Goal: Check status: Check status

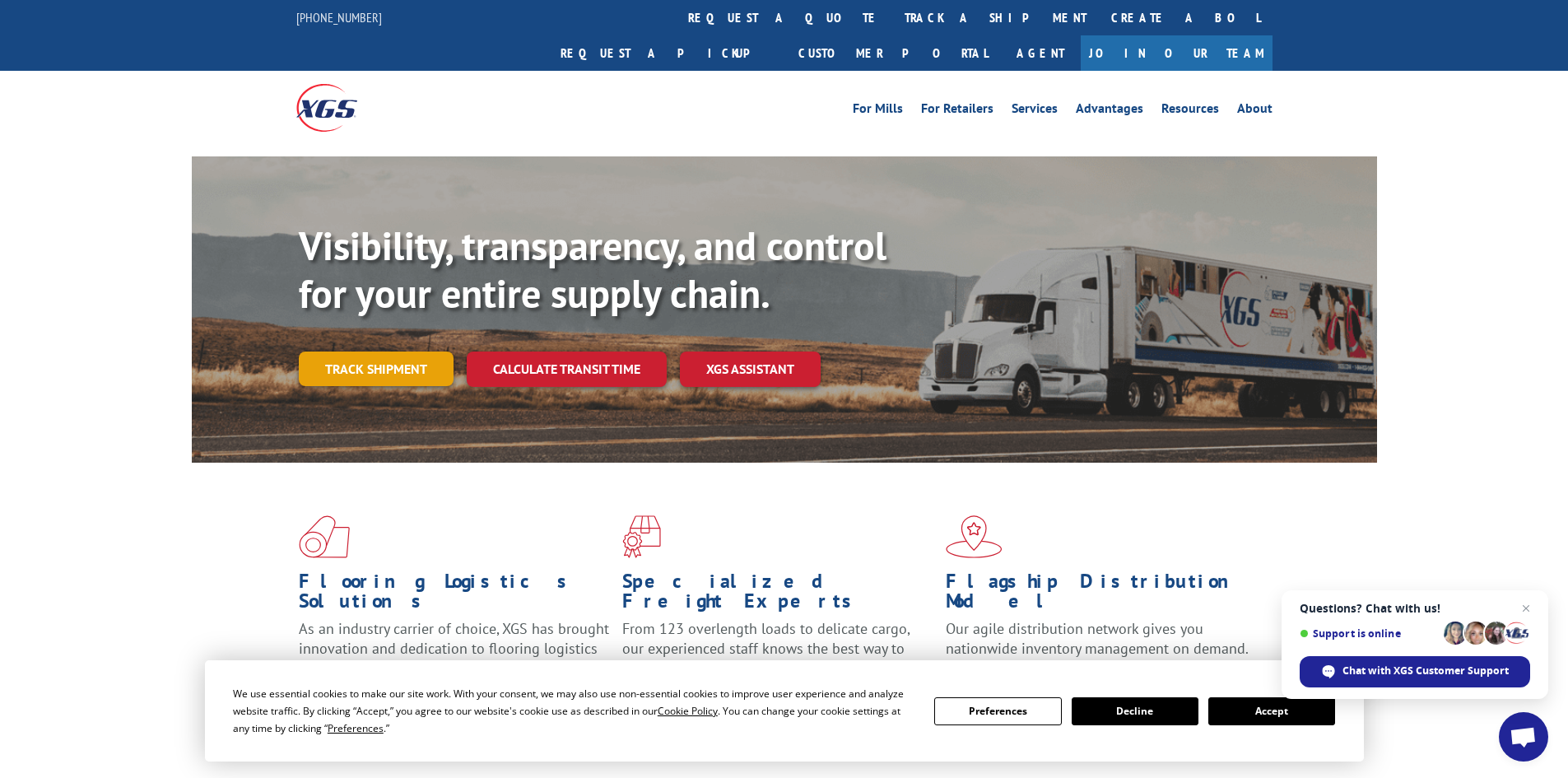
click at [367, 352] on link "Track shipment" at bounding box center [376, 369] width 155 height 35
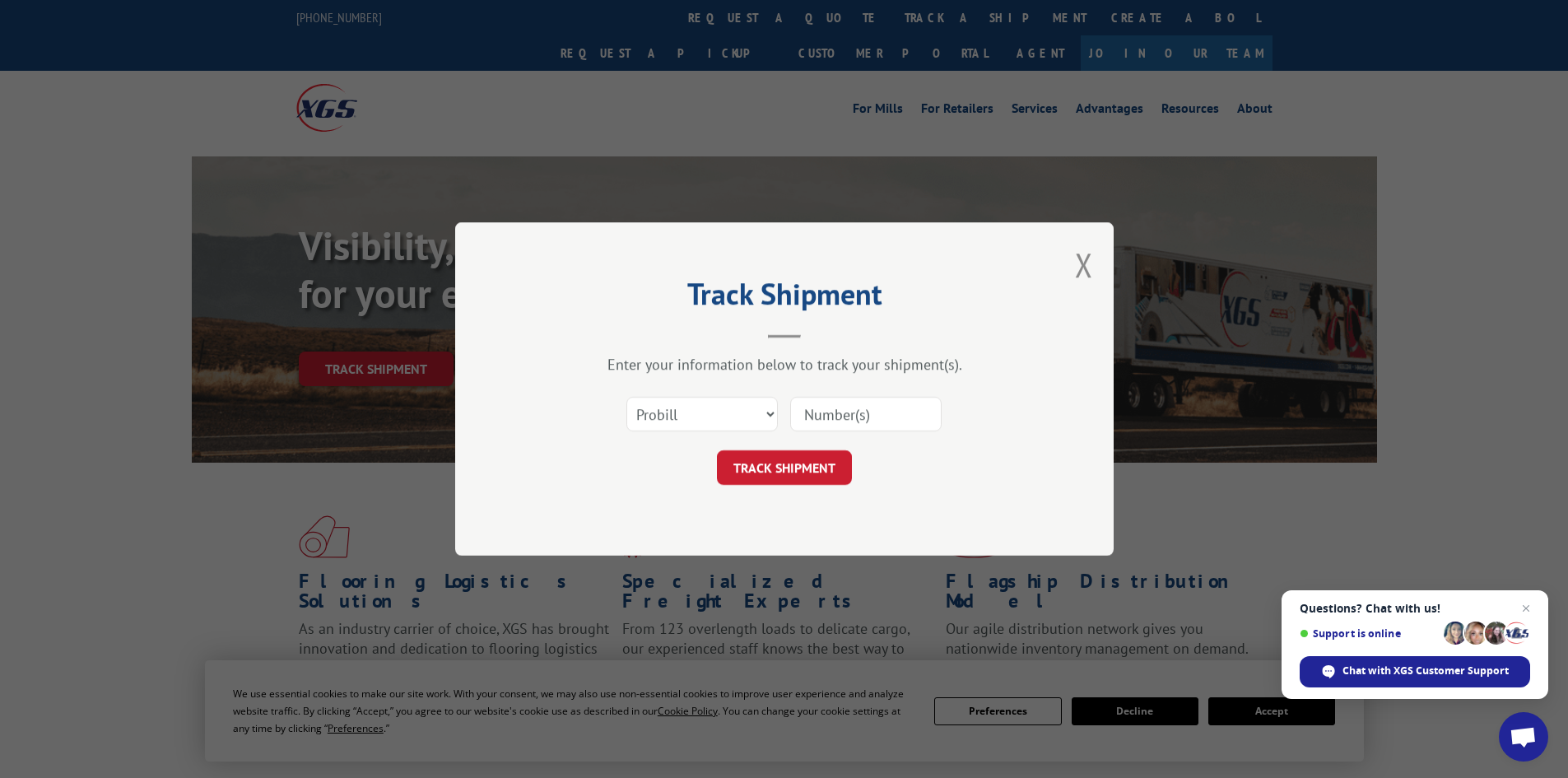
click at [848, 418] on input at bounding box center [865, 414] width 151 height 35
click at [774, 415] on select "Select category... Probill BOL PO" at bounding box center [702, 414] width 151 height 35
select select "po"
click at [627, 397] on select "Select category... Probill BOL PO" at bounding box center [702, 414] width 151 height 35
click at [885, 413] on input at bounding box center [865, 414] width 151 height 35
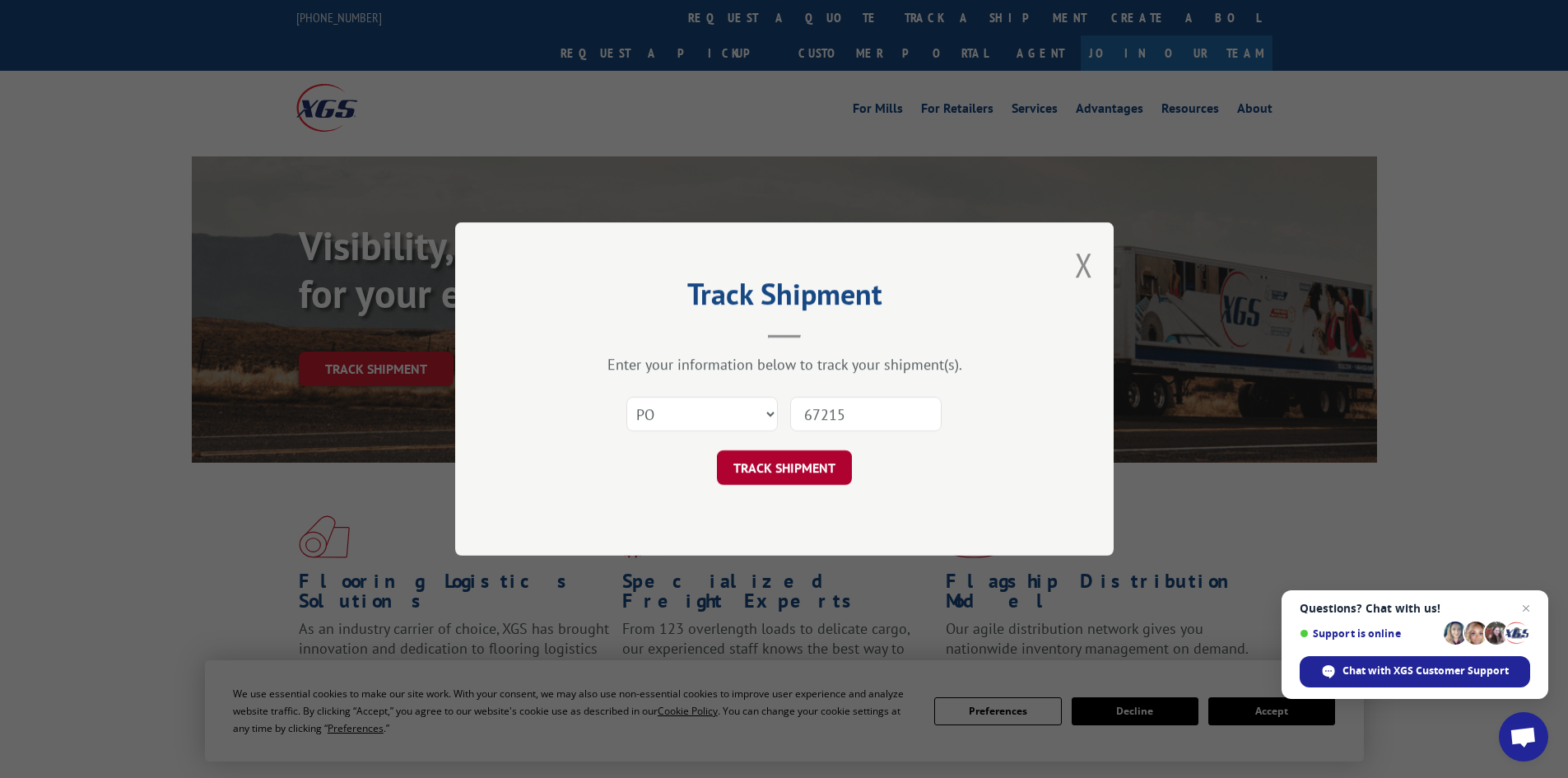
type input "67215"
click at [809, 469] on button "TRACK SHIPMENT" at bounding box center [785, 468] width 135 height 35
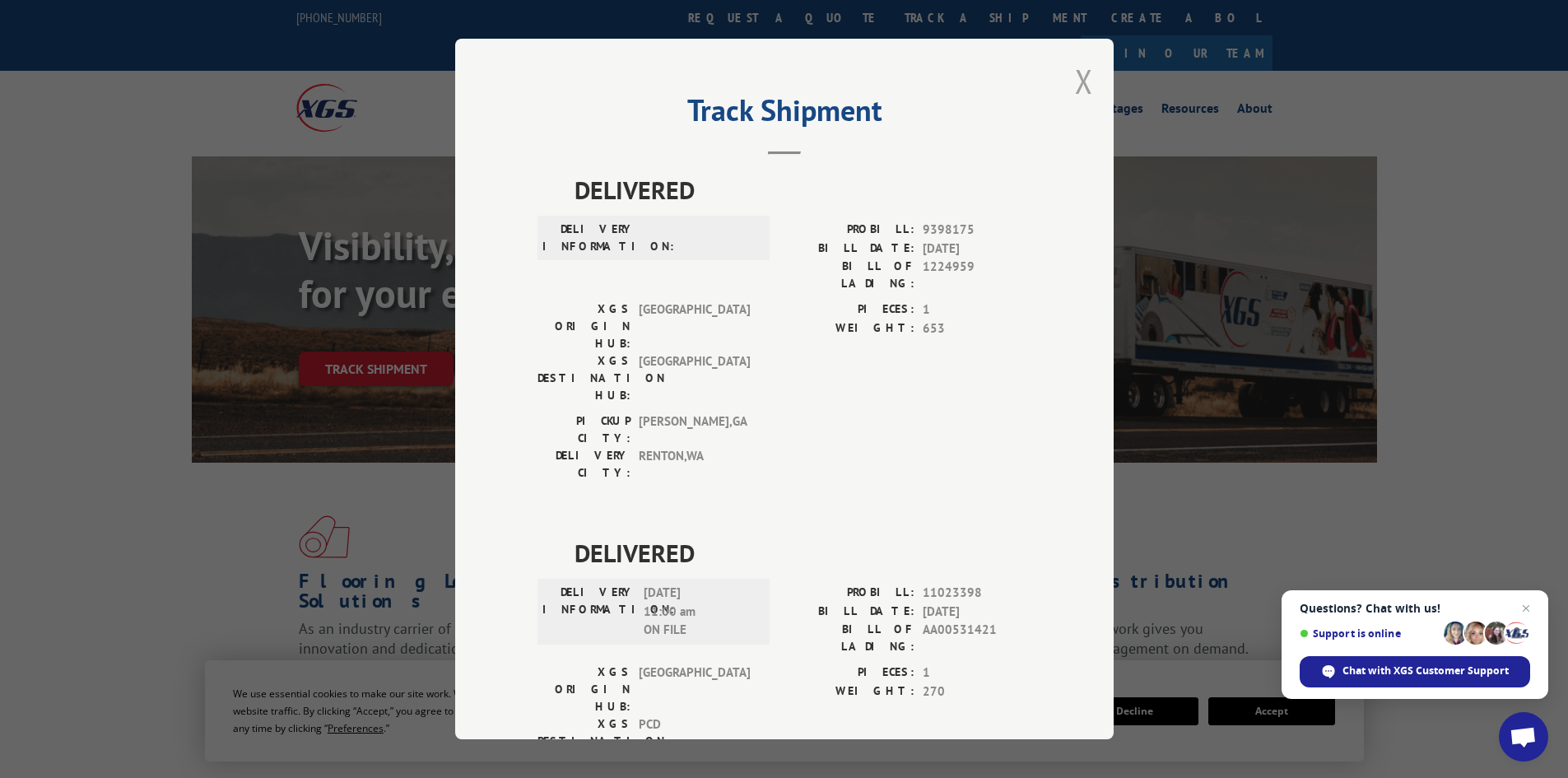
click at [1080, 72] on button "Close modal" at bounding box center [1084, 81] width 18 height 43
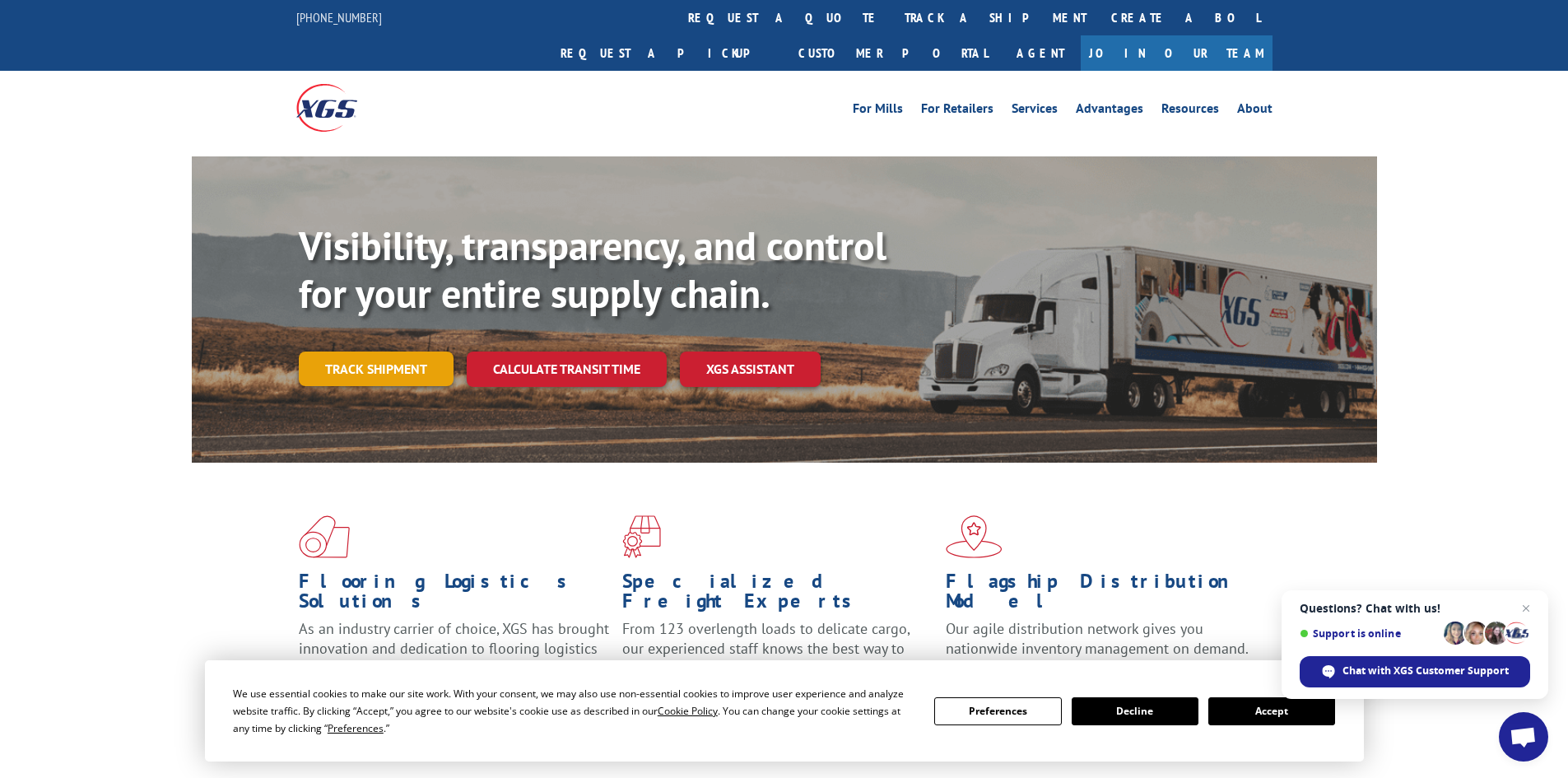
click at [384, 352] on link "Track shipment" at bounding box center [376, 369] width 155 height 35
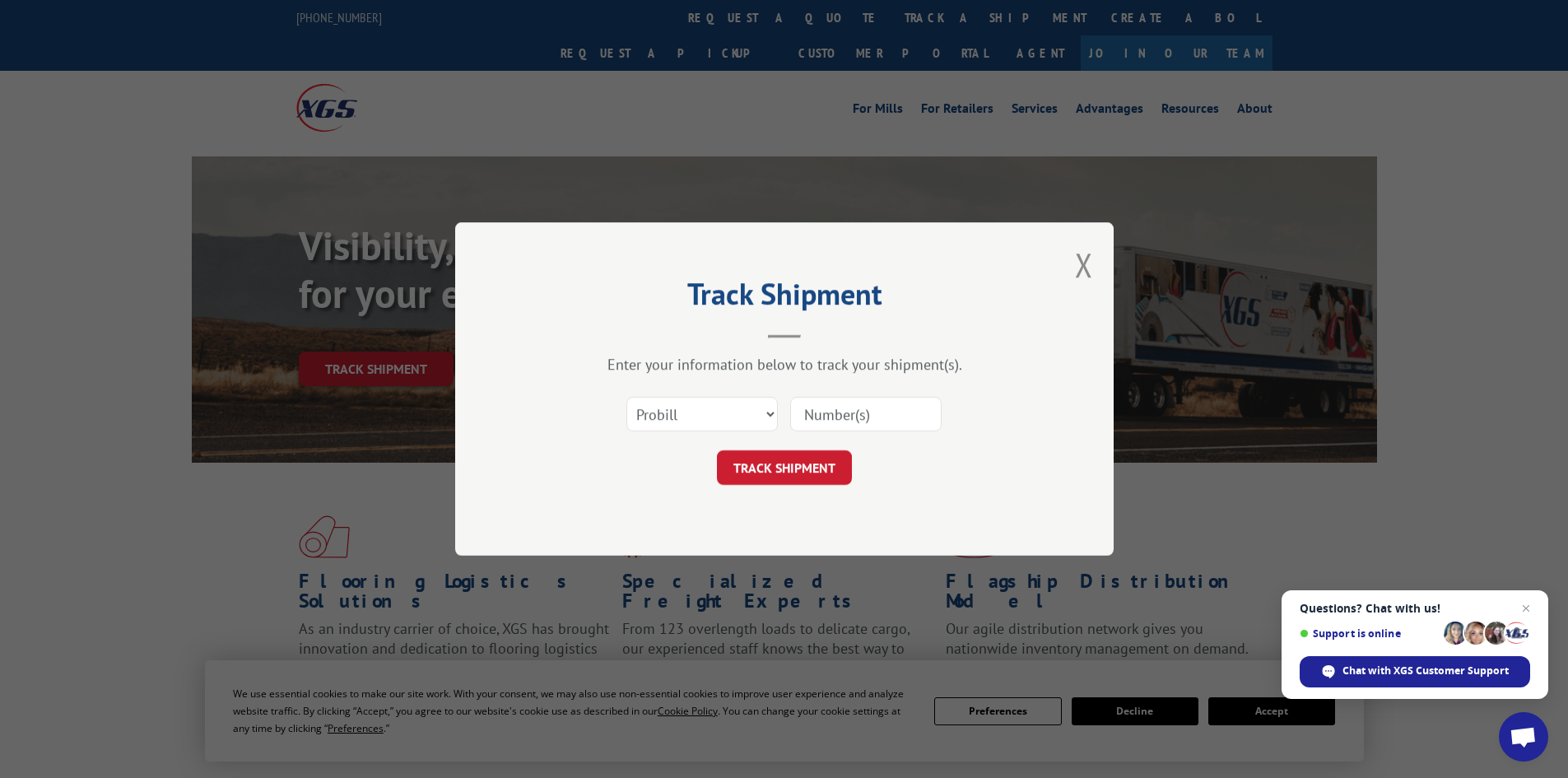
click at [849, 418] on input at bounding box center [865, 414] width 151 height 35
type input "17557464"
click button "TRACK SHIPMENT" at bounding box center [785, 468] width 135 height 35
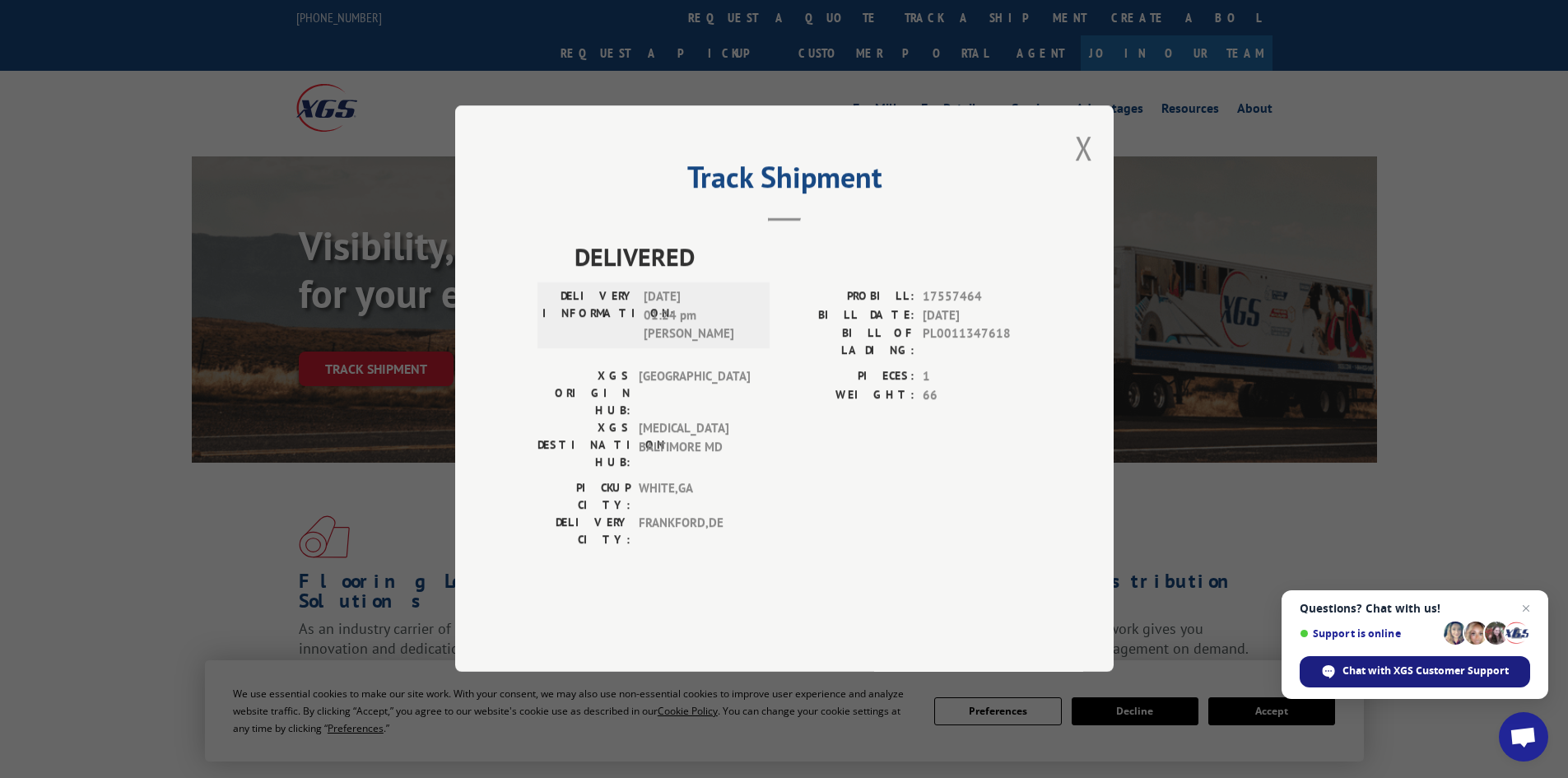
click at [1461, 673] on span "Chat with XGS Customer Support" at bounding box center [1425, 671] width 166 height 15
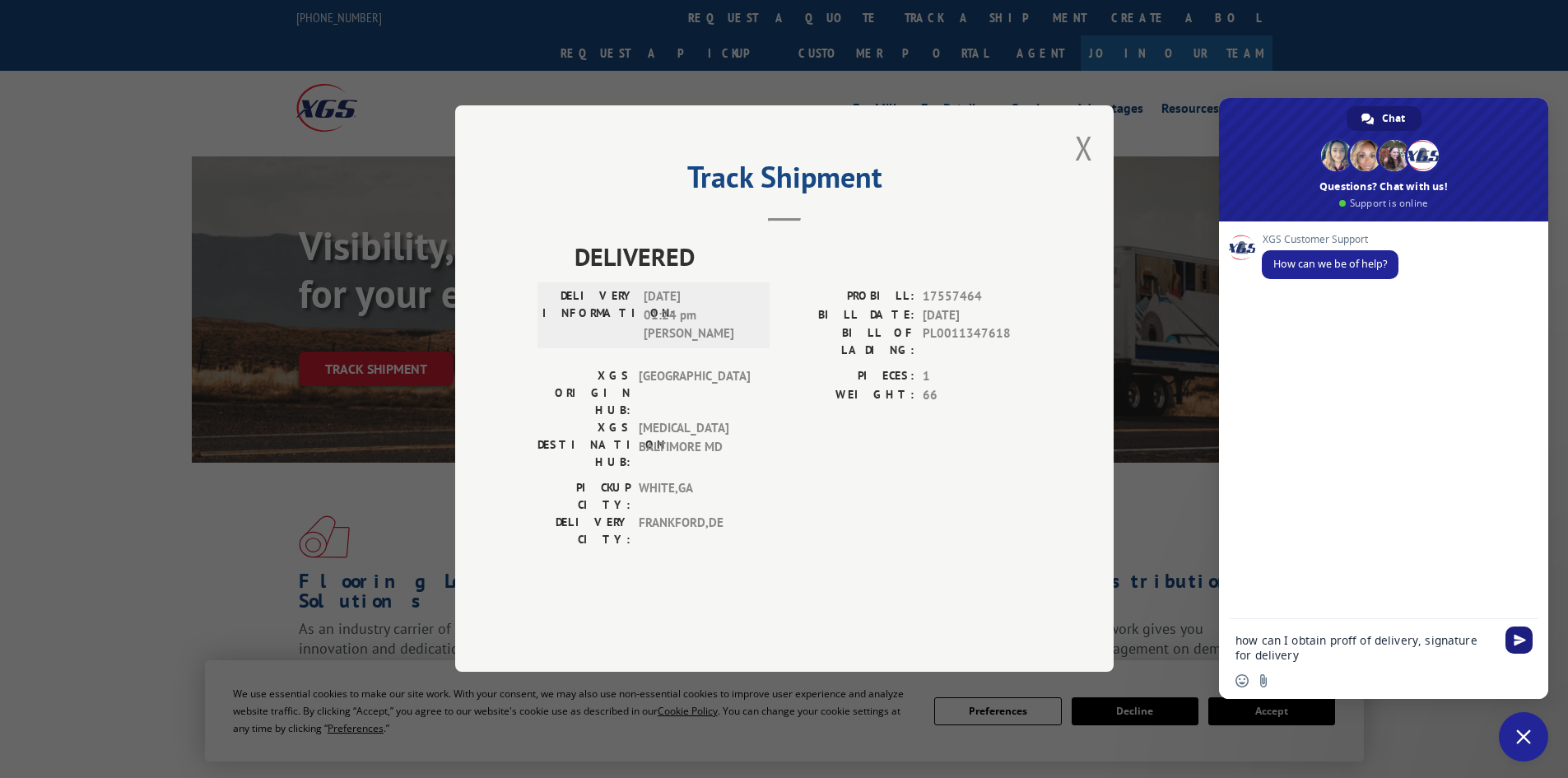
type textarea "how can I obtain proff of delivery, signature for delivery"
click at [1516, 640] on span "Send" at bounding box center [1520, 640] width 12 height 12
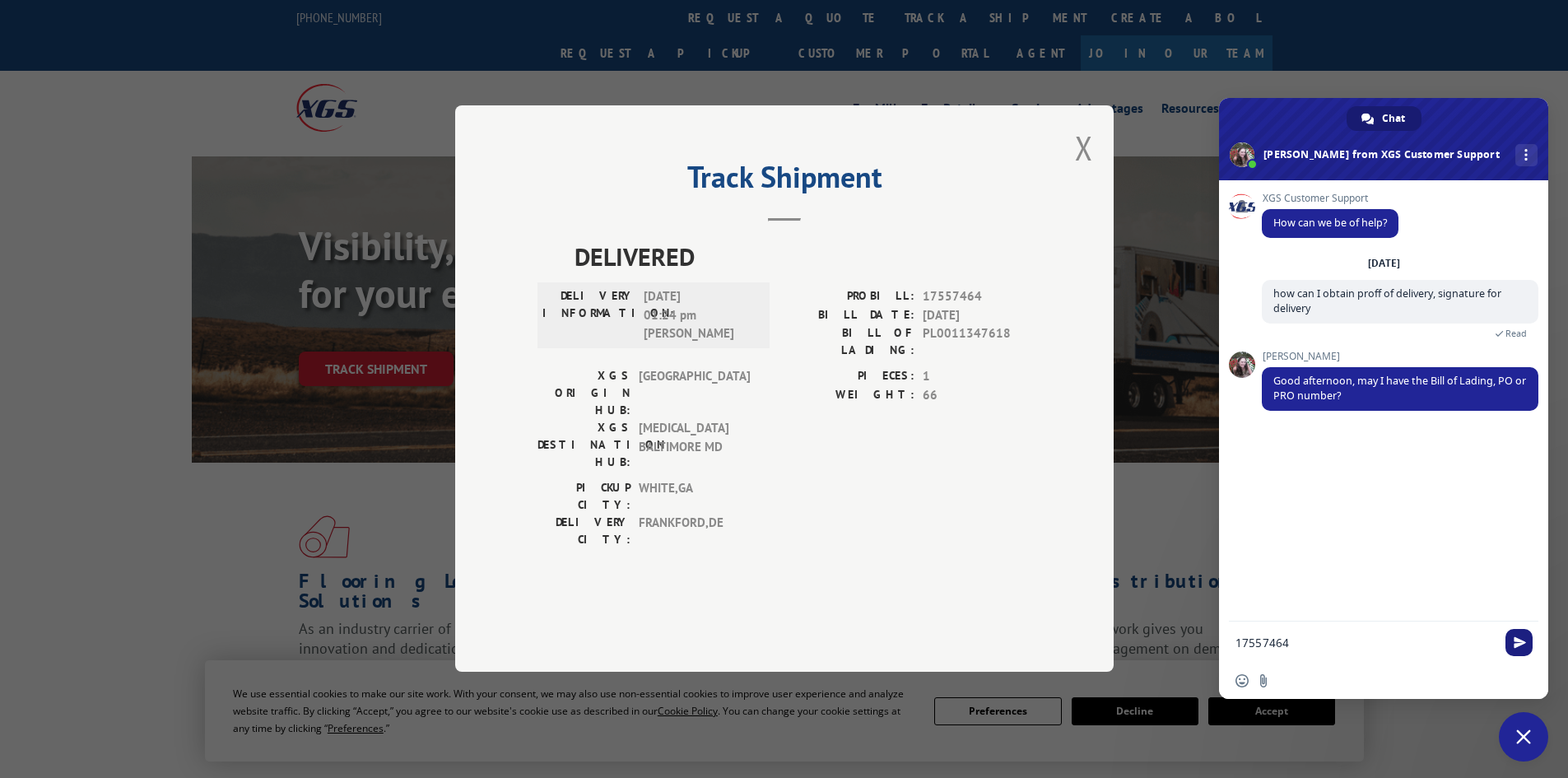
type textarea "17557464"
click at [1517, 647] on span "Send" at bounding box center [1520, 642] width 12 height 12
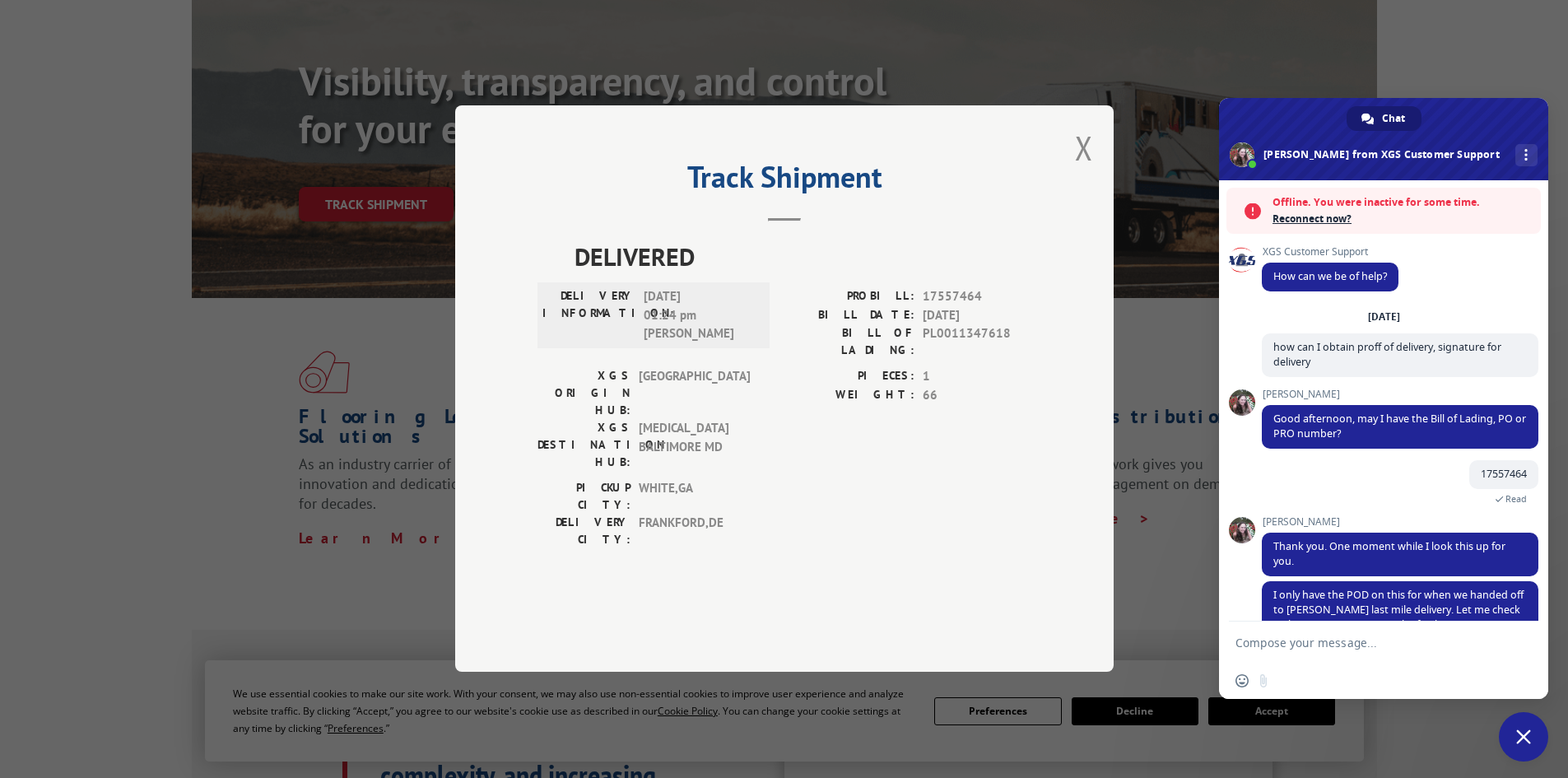
scroll to position [47, 0]
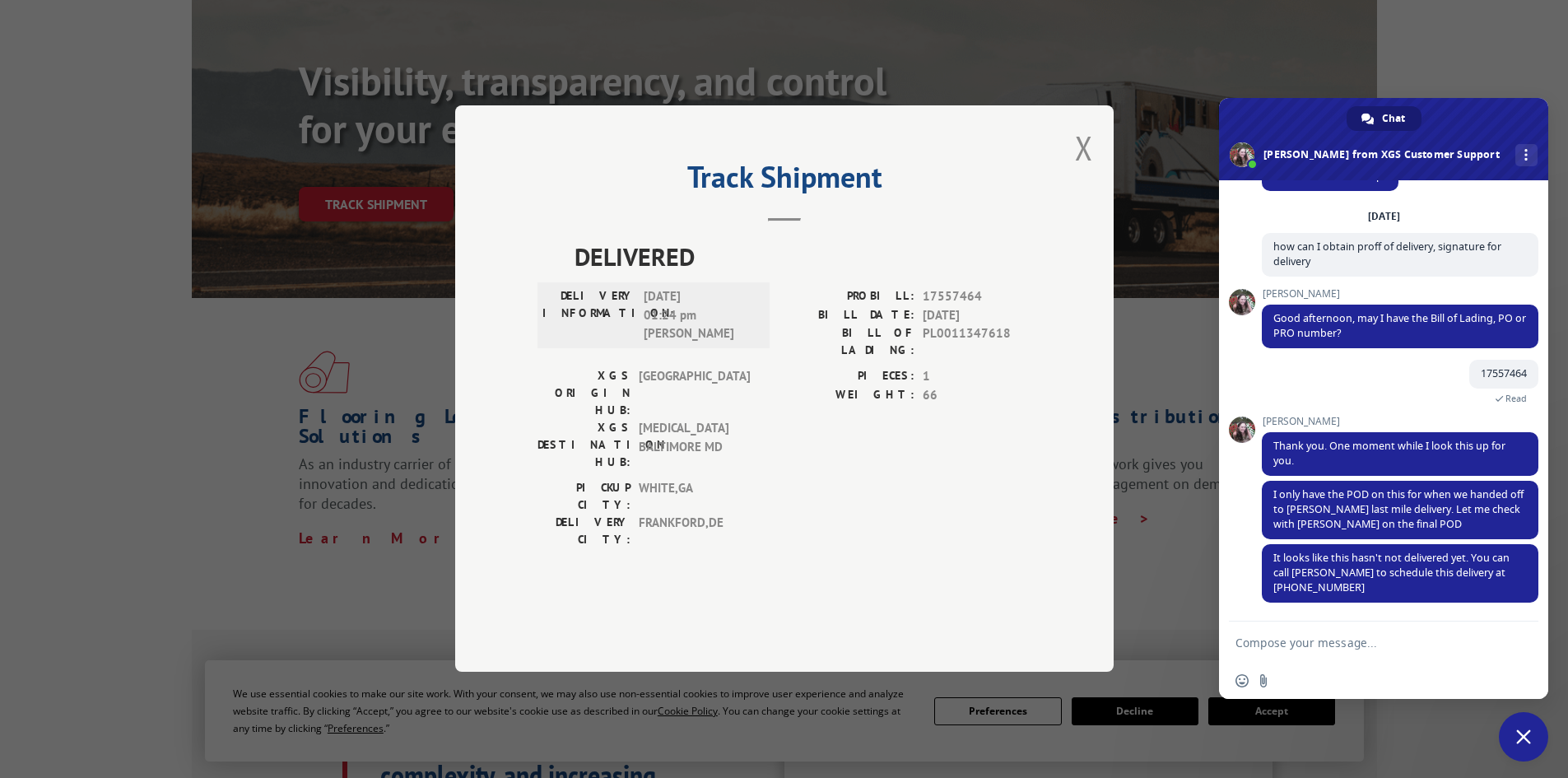
click at [1287, 678] on div "Insert an emoji Send a file" at bounding box center [1383, 681] width 329 height 36
click at [1280, 642] on textarea "Compose your message..." at bounding box center [1366, 642] width 260 height 15
type textarea "w"
type textarea "What is the tracking number for [PERSON_NAME], they cannot find the order"
click at [1521, 635] on span "Send" at bounding box center [1520, 640] width 12 height 12
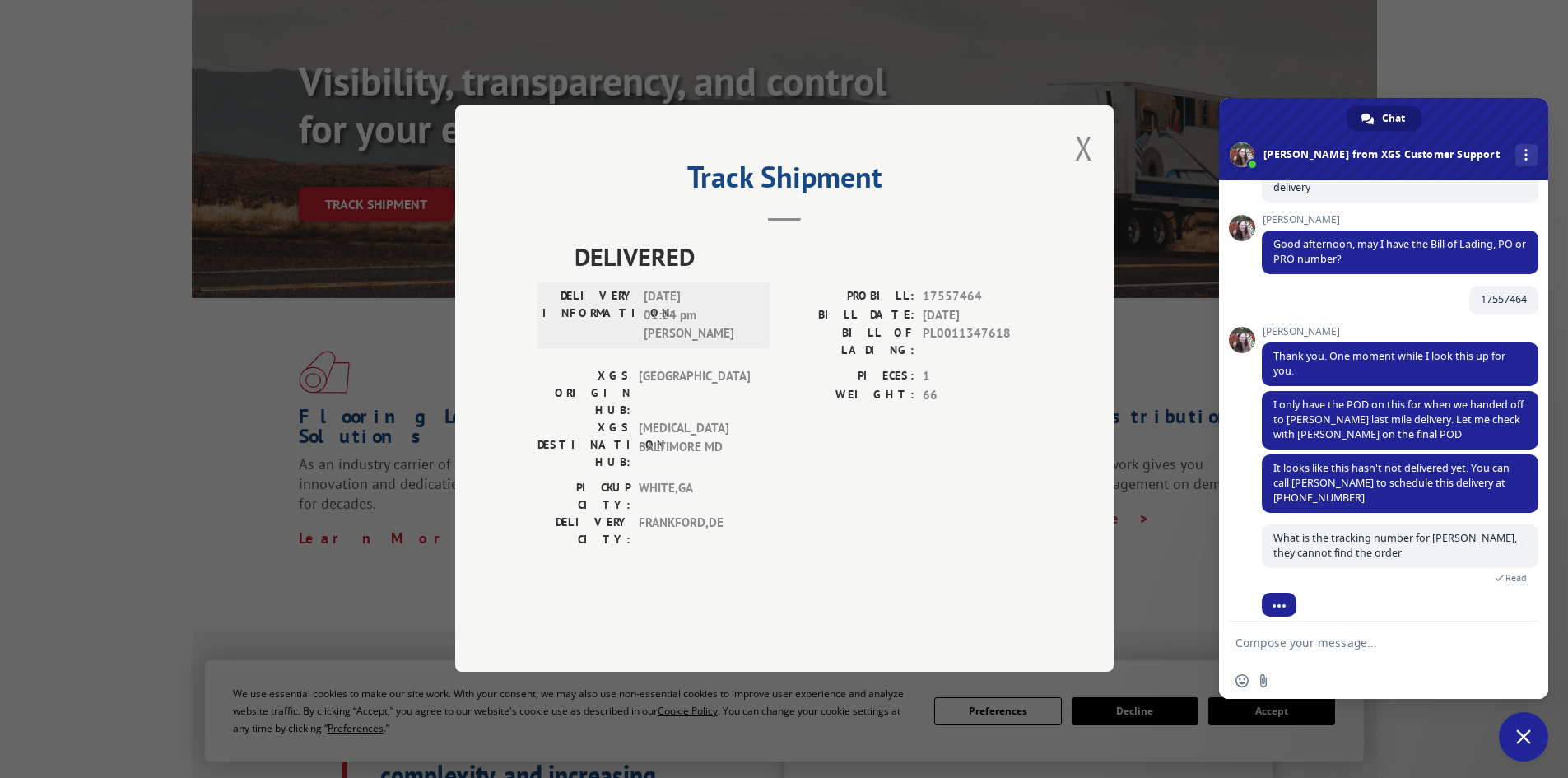
scroll to position [159, 0]
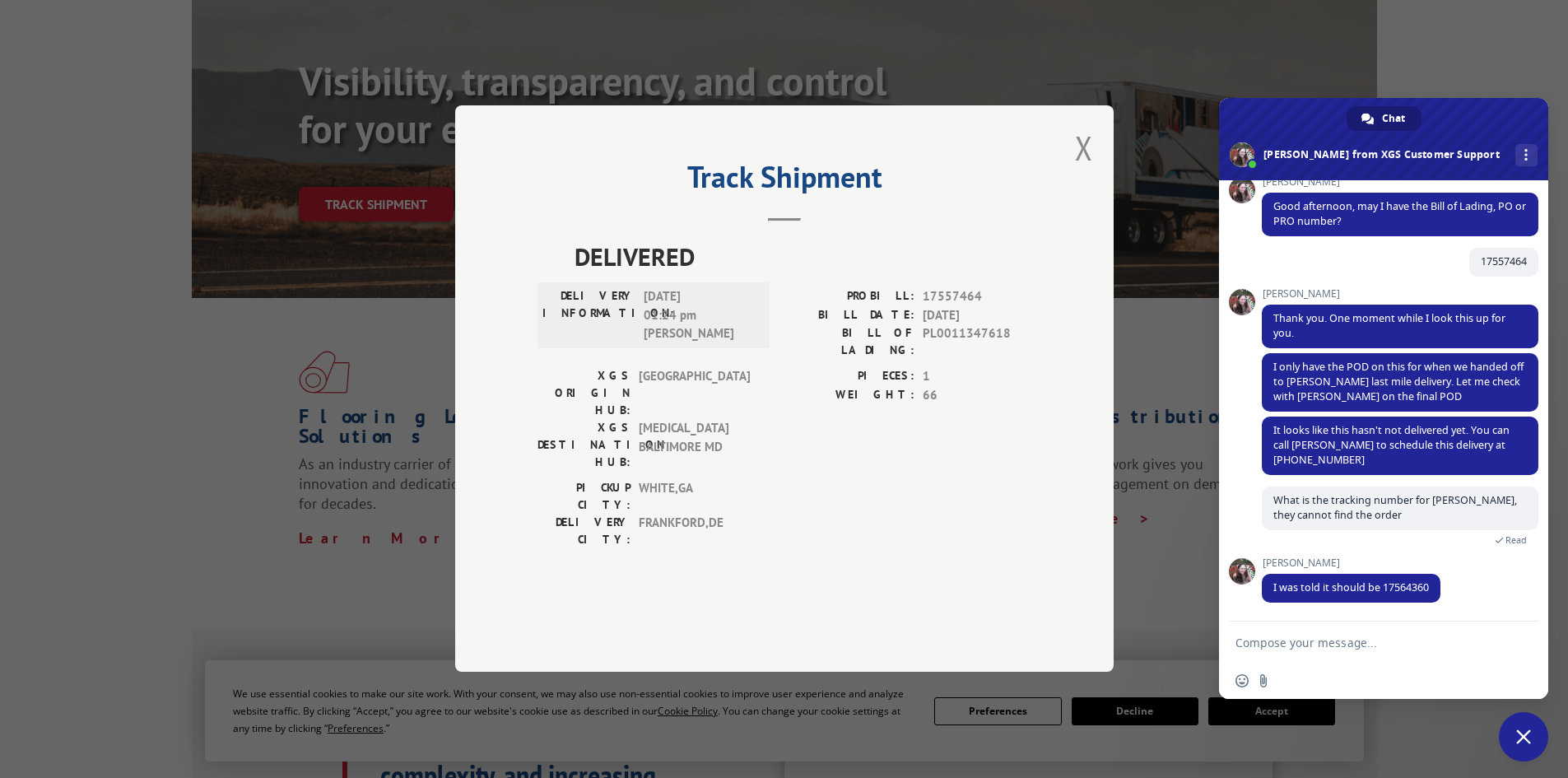
click at [1280, 643] on textarea "Compose your message..." at bounding box center [1366, 642] width 260 height 15
type textarea "I just spoke to [PERSON_NAME] and they said they have not received the rugs yet"
click at [1506, 638] on span "Send" at bounding box center [1519, 640] width 27 height 27
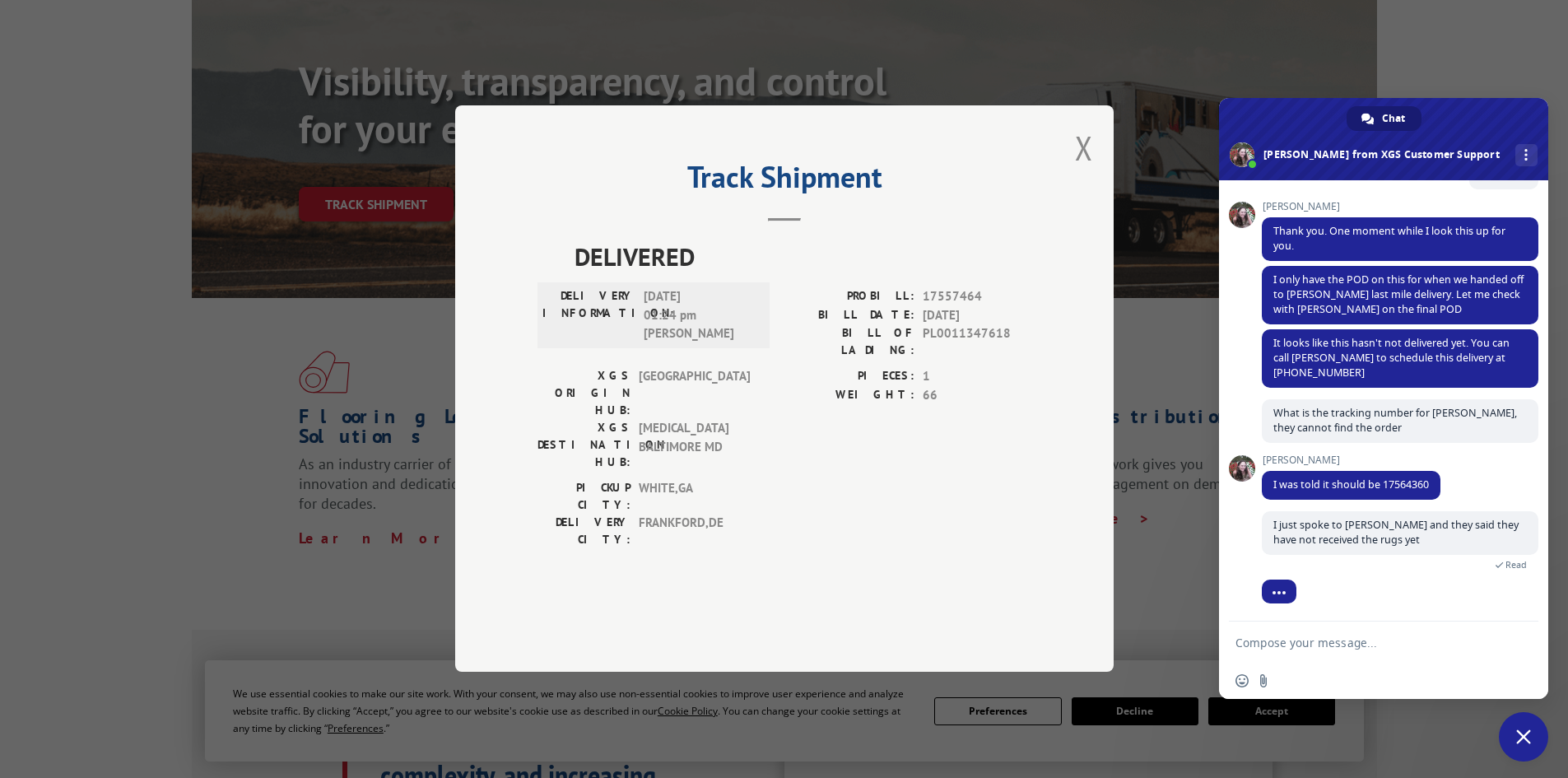
scroll to position [285, 0]
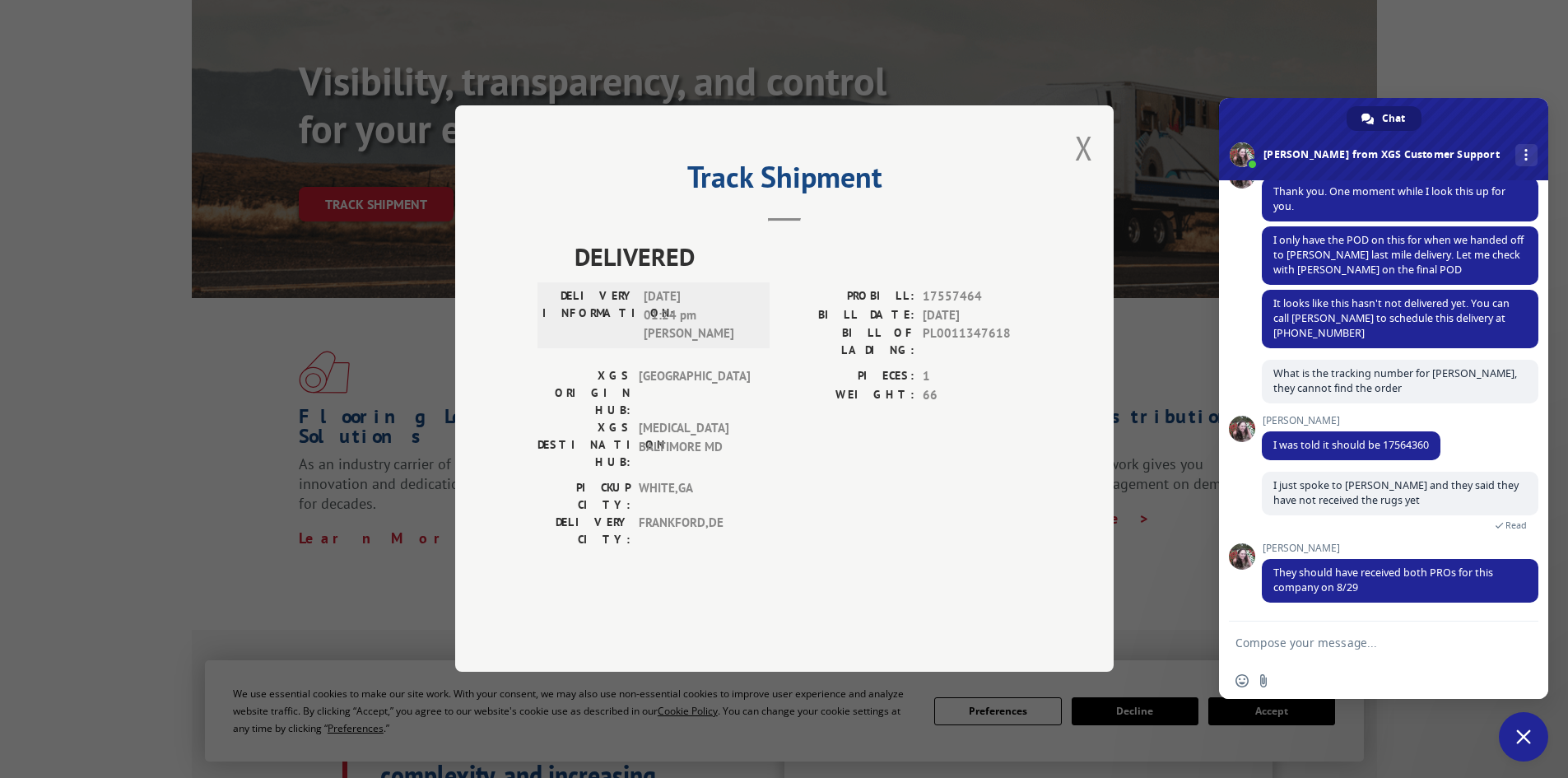
click at [1260, 645] on textarea "Compose your message..." at bounding box center [1366, 642] width 260 height 15
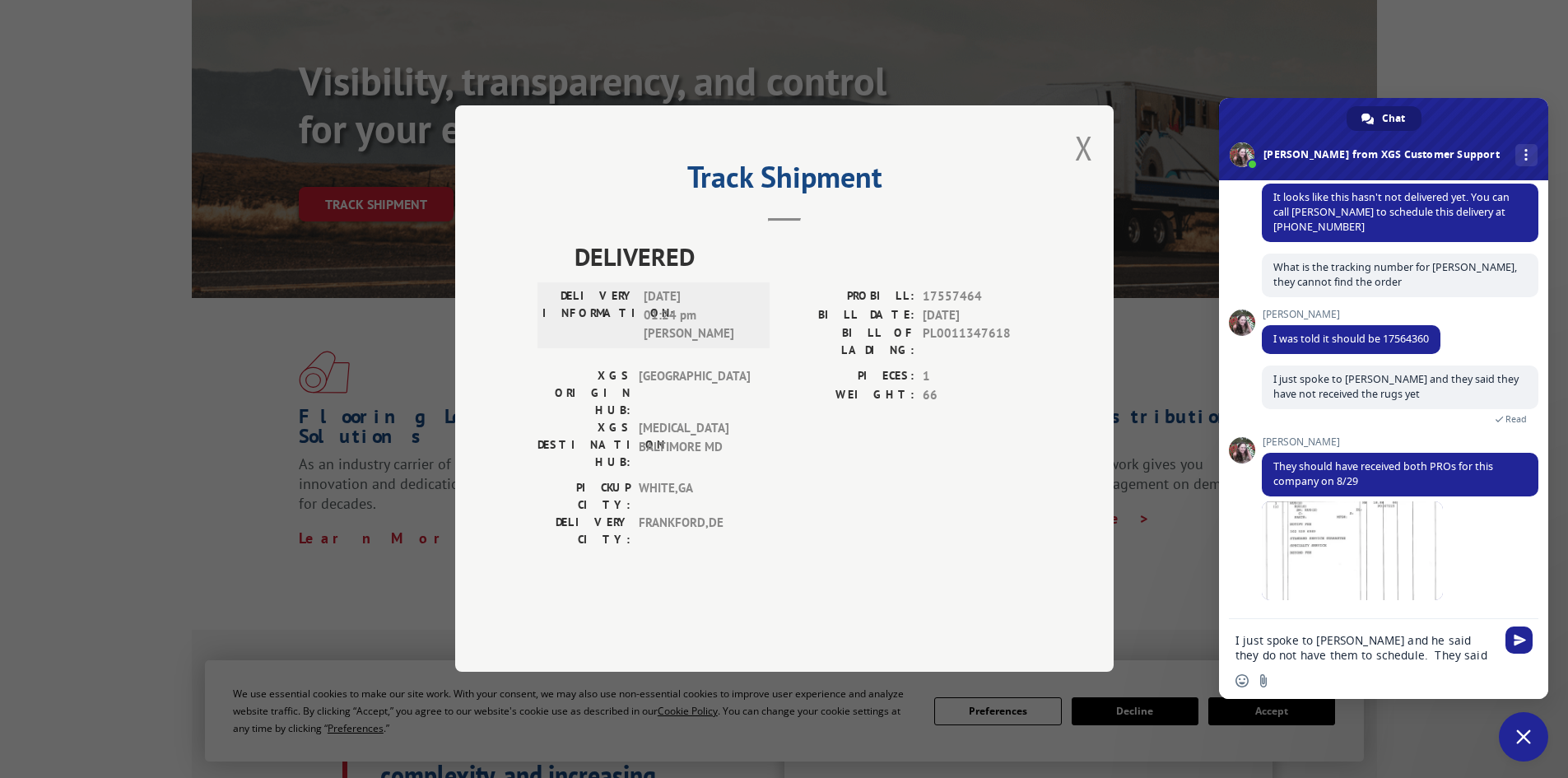
scroll to position [406, 0]
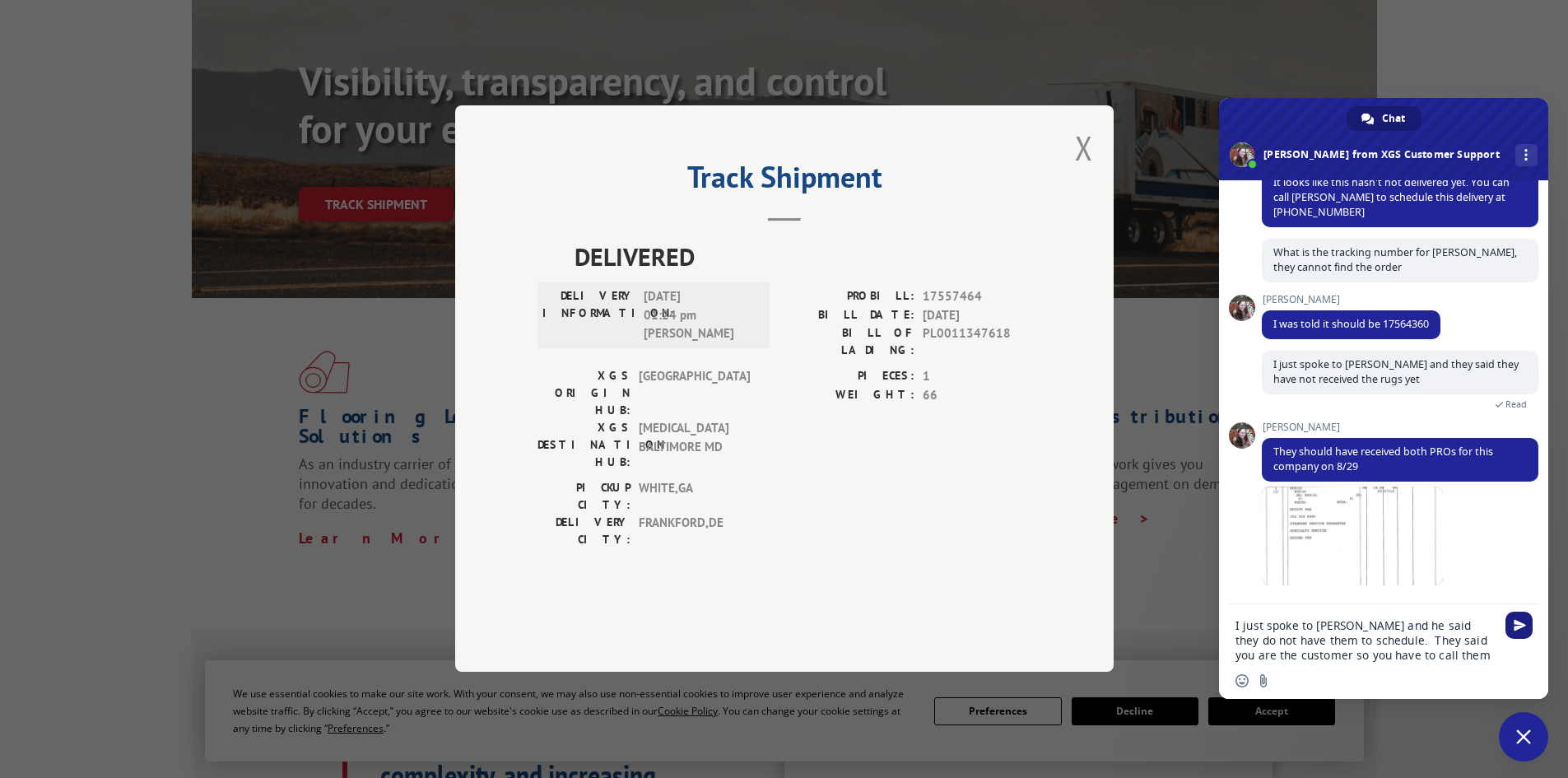
type textarea "I just spoke to [PERSON_NAME] and he said they do not have them to schedule. Th…"
click at [1526, 632] on span "Send" at bounding box center [1519, 625] width 27 height 27
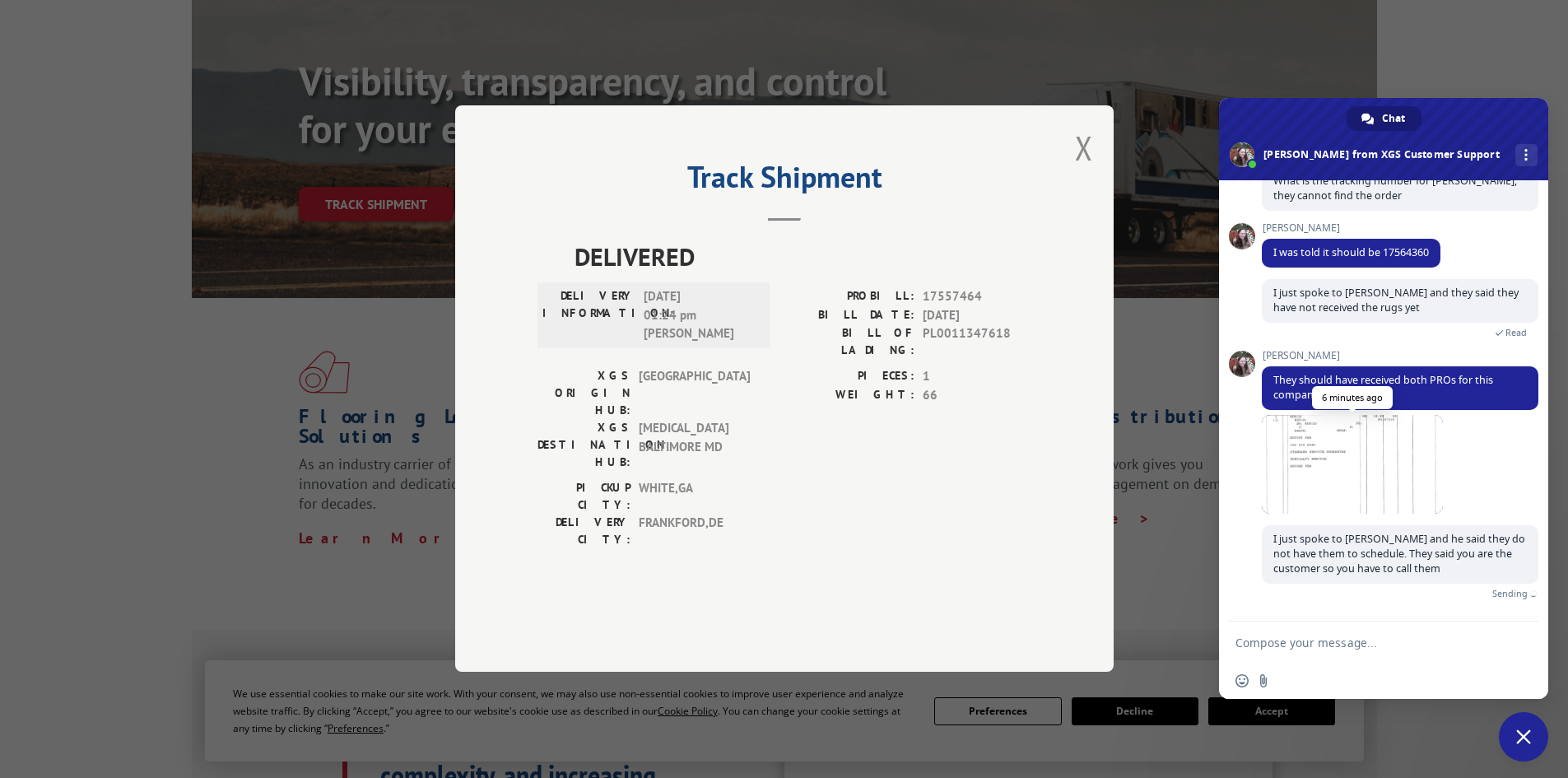
scroll to position [459, 0]
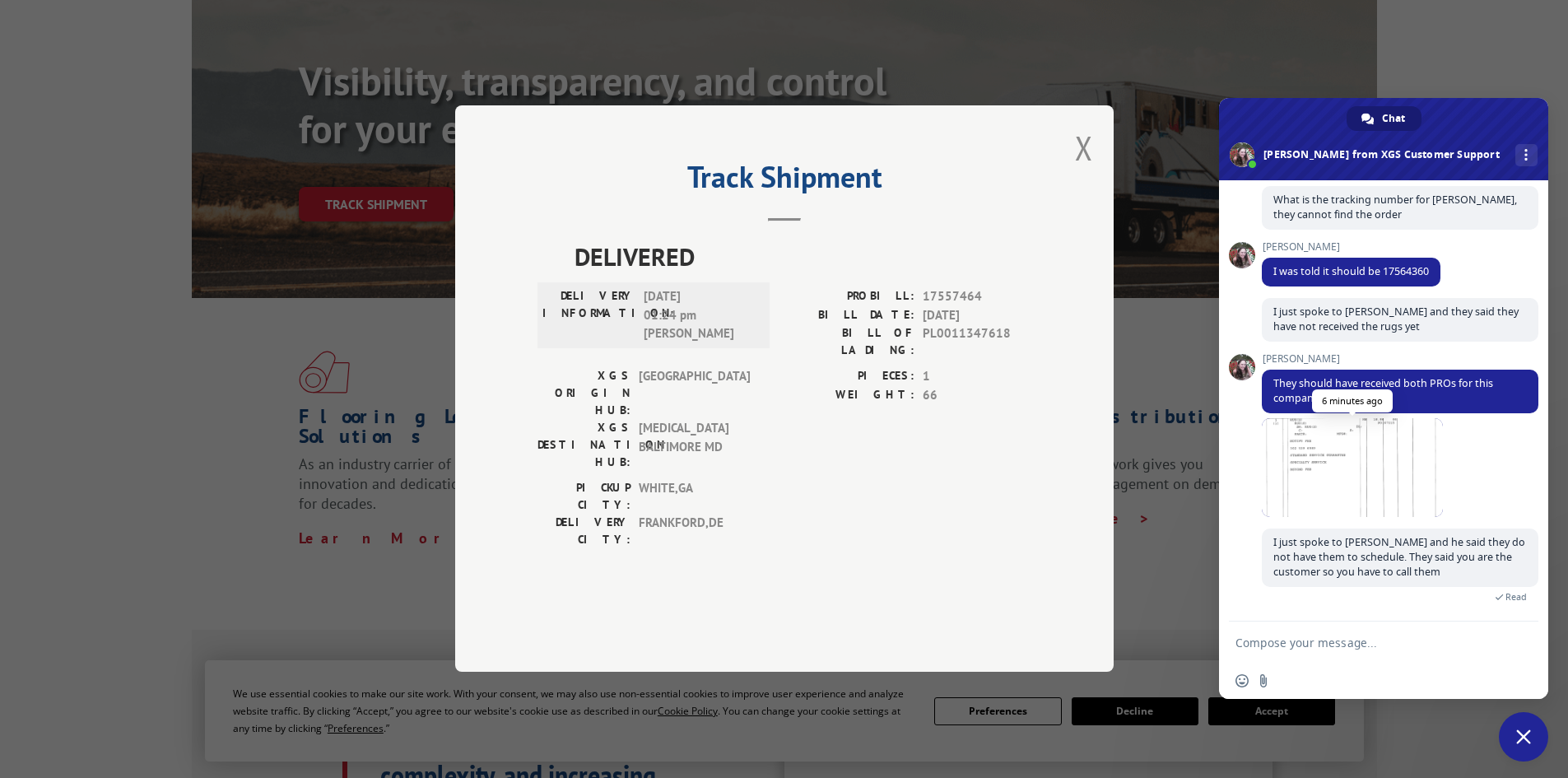
click at [1327, 487] on span at bounding box center [1353, 468] width 182 height 99
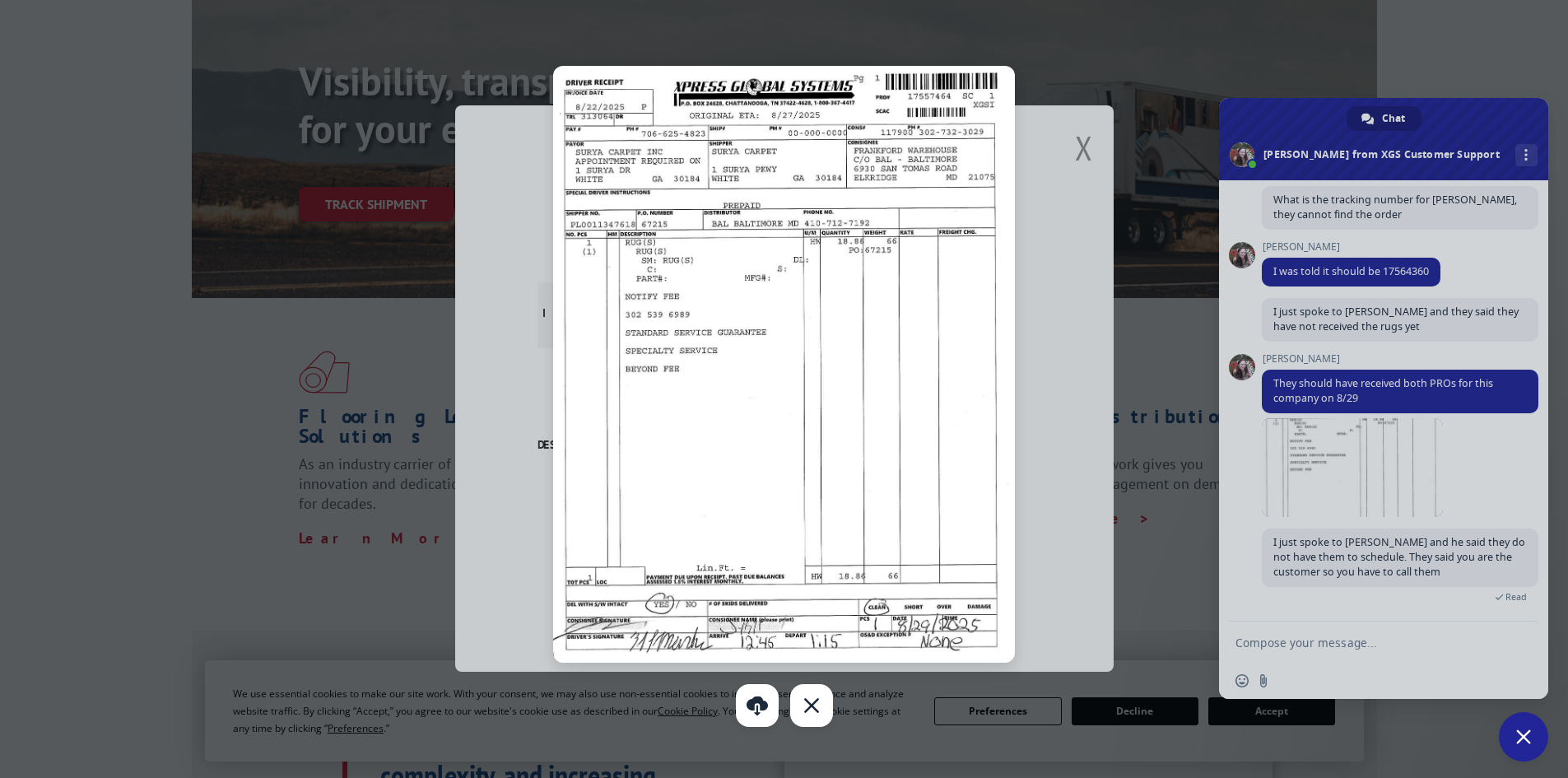
drag, startPoint x: 921, startPoint y: 476, endPoint x: 1069, endPoint y: 437, distance: 153.1
click at [1069, 437] on div at bounding box center [784, 389] width 1568 height 778
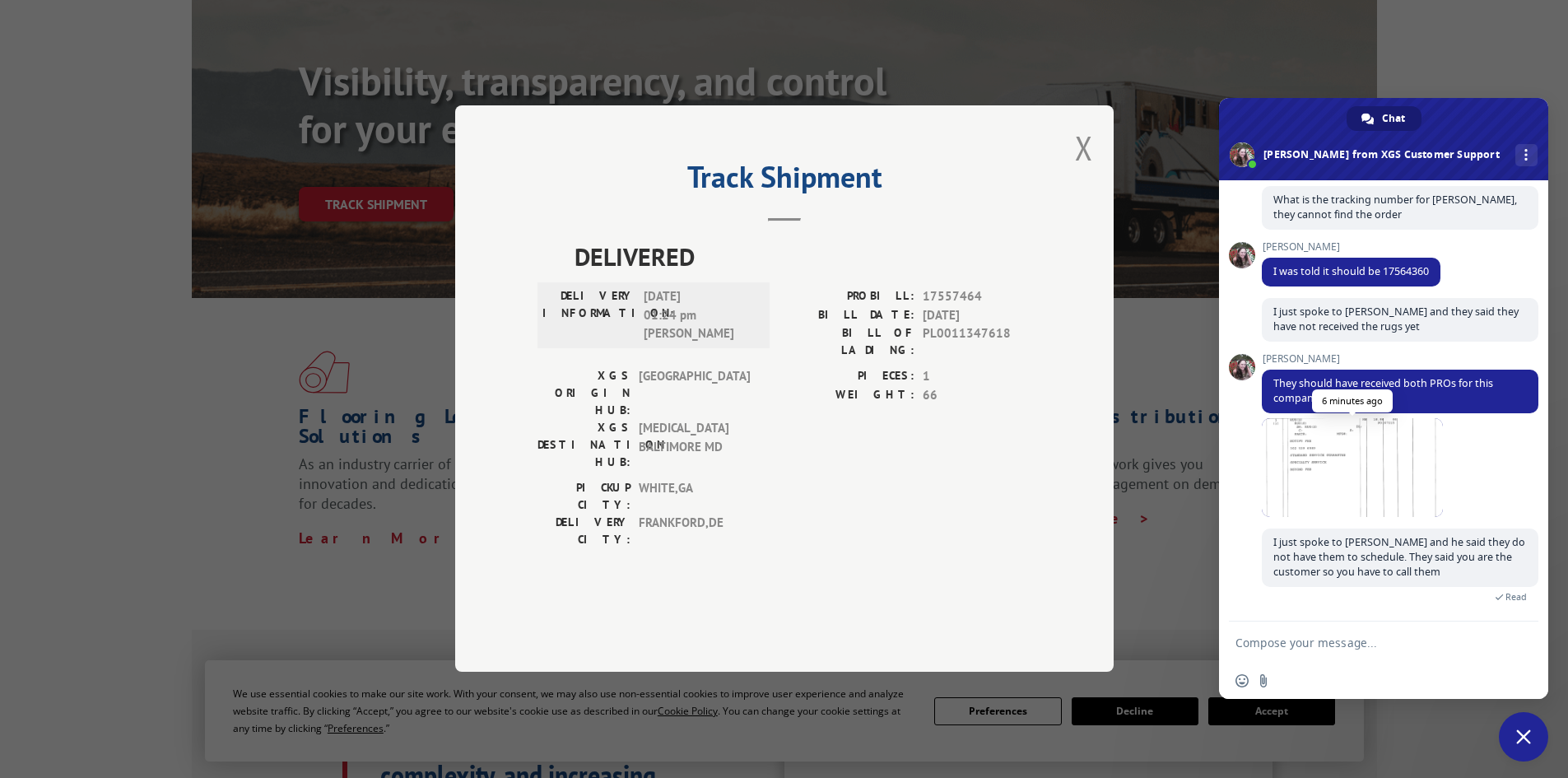
click at [1355, 475] on span at bounding box center [1353, 468] width 182 height 99
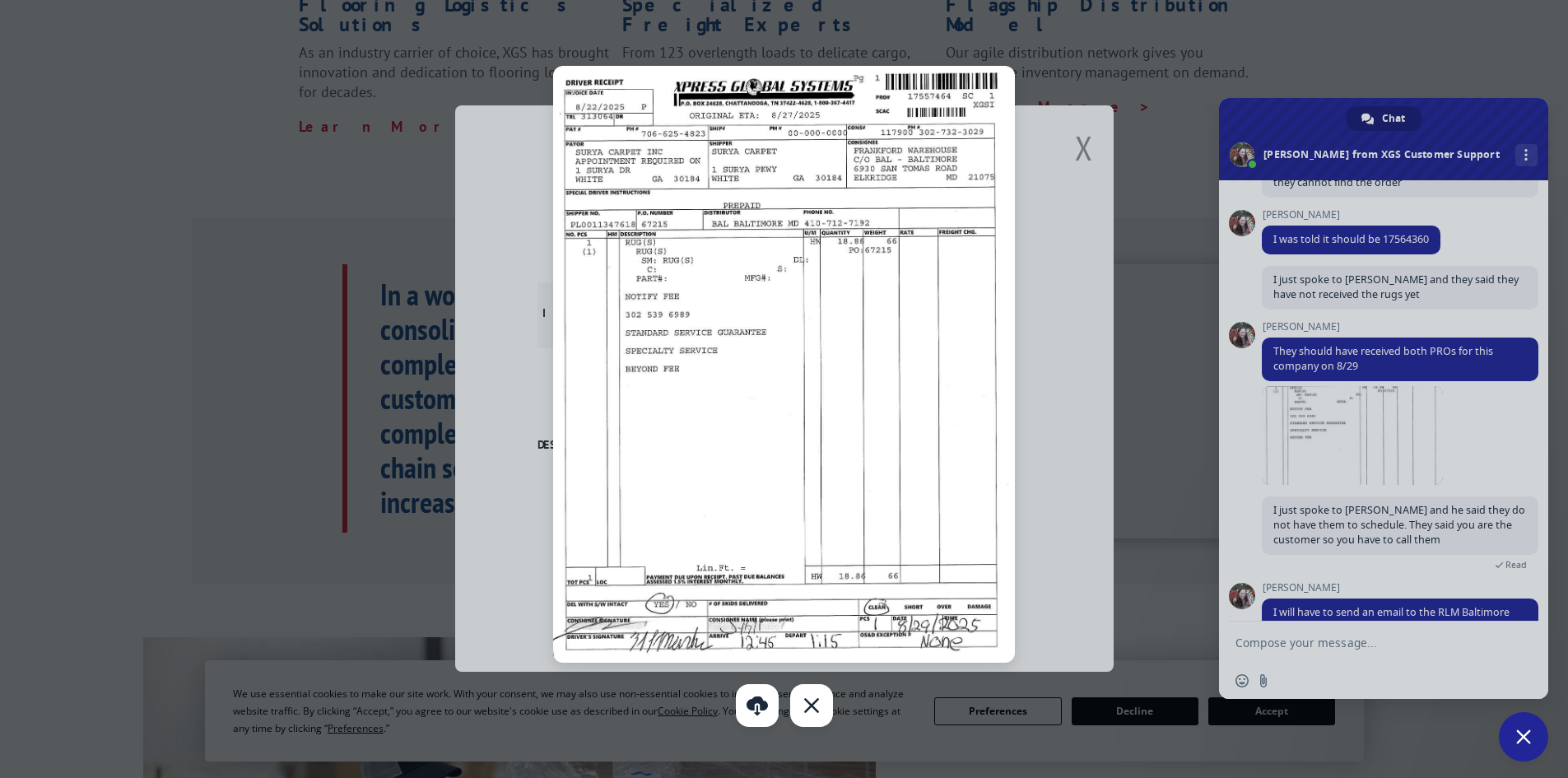
scroll to position [561, 0]
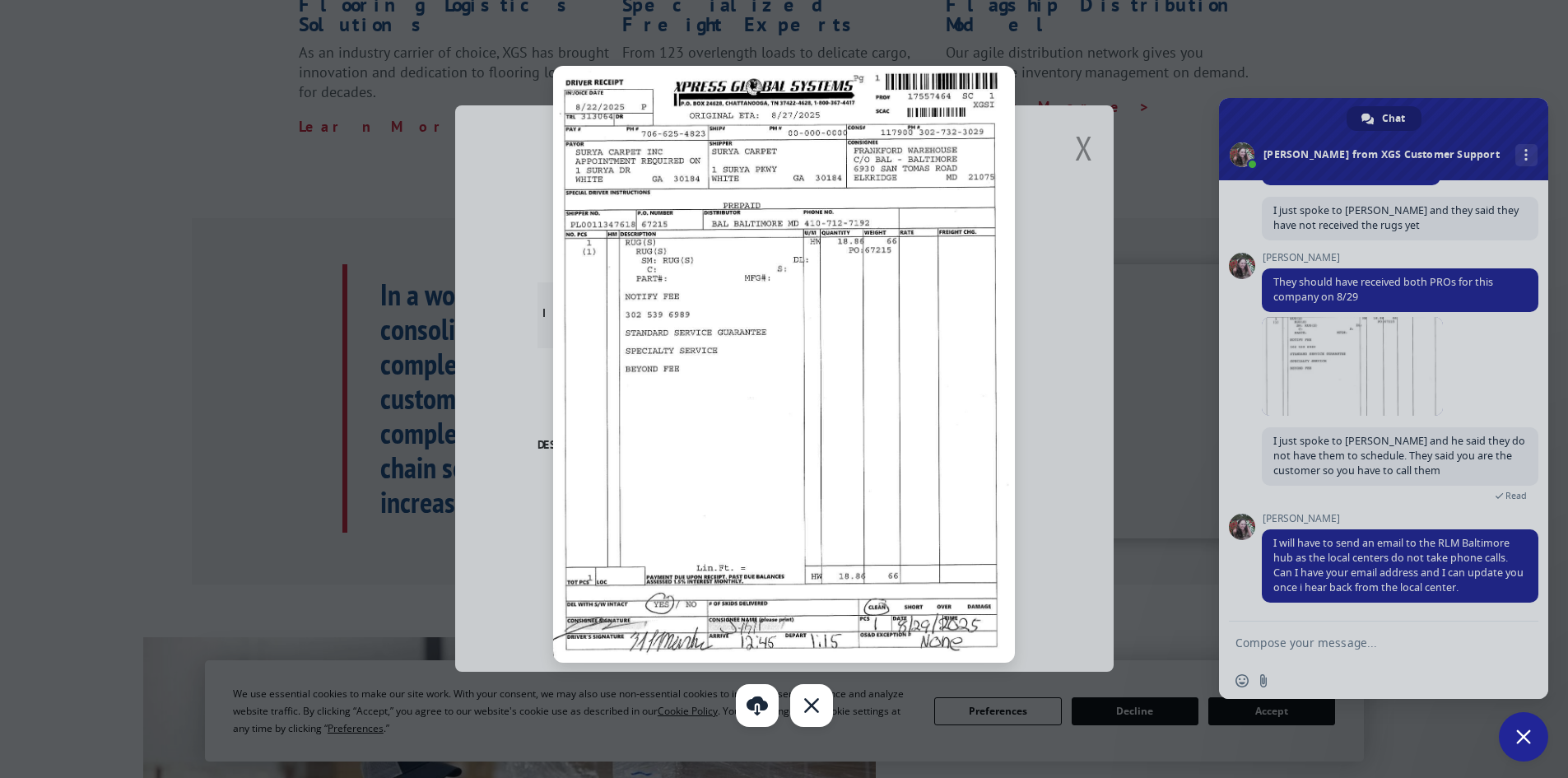
click at [1278, 646] on div at bounding box center [784, 389] width 1568 height 778
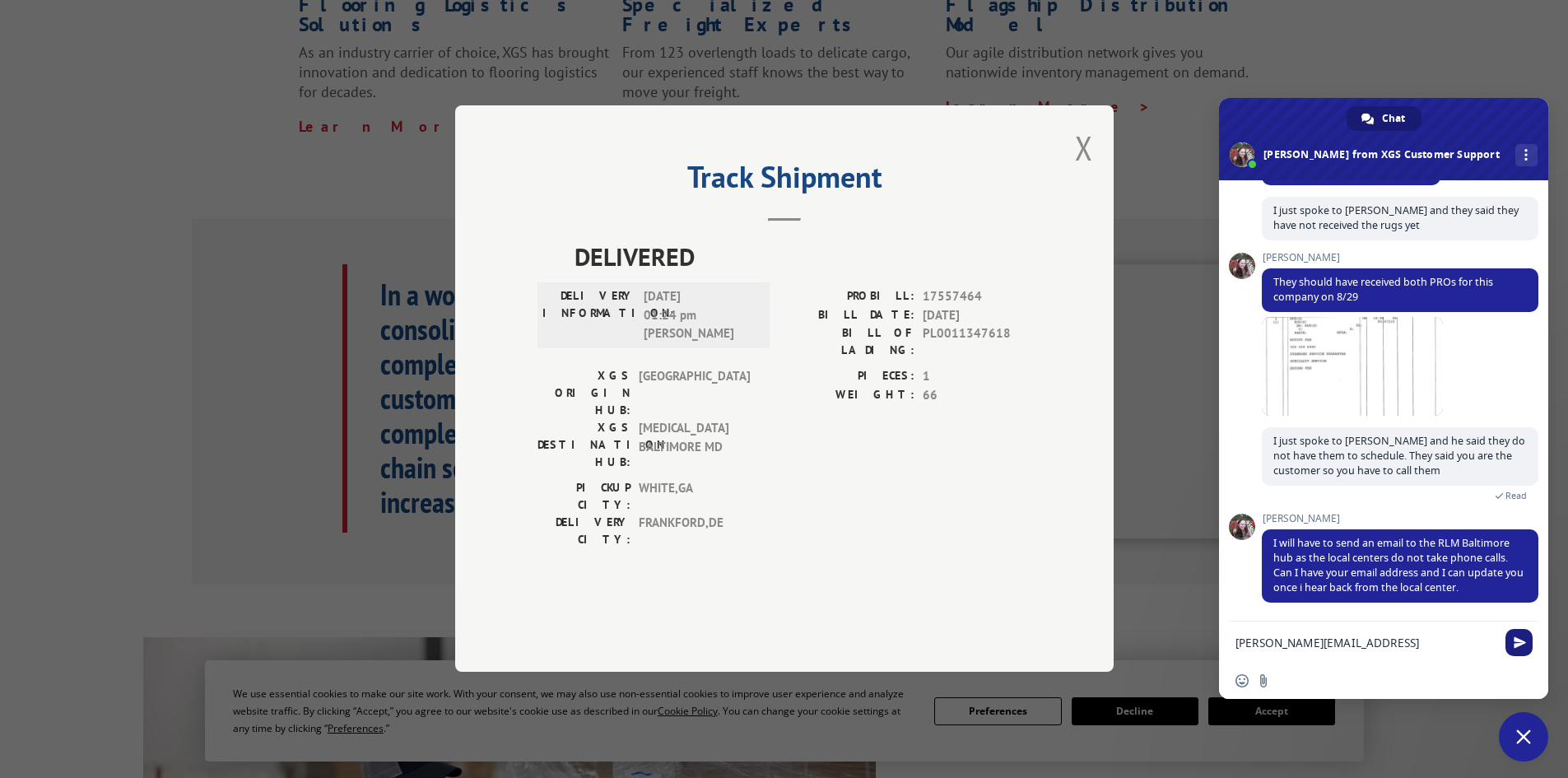
type textarea "[PERSON_NAME][EMAIL_ADDRESS][PERSON_NAME][DOMAIN_NAME]"
click at [1514, 646] on span "Send" at bounding box center [1520, 642] width 12 height 12
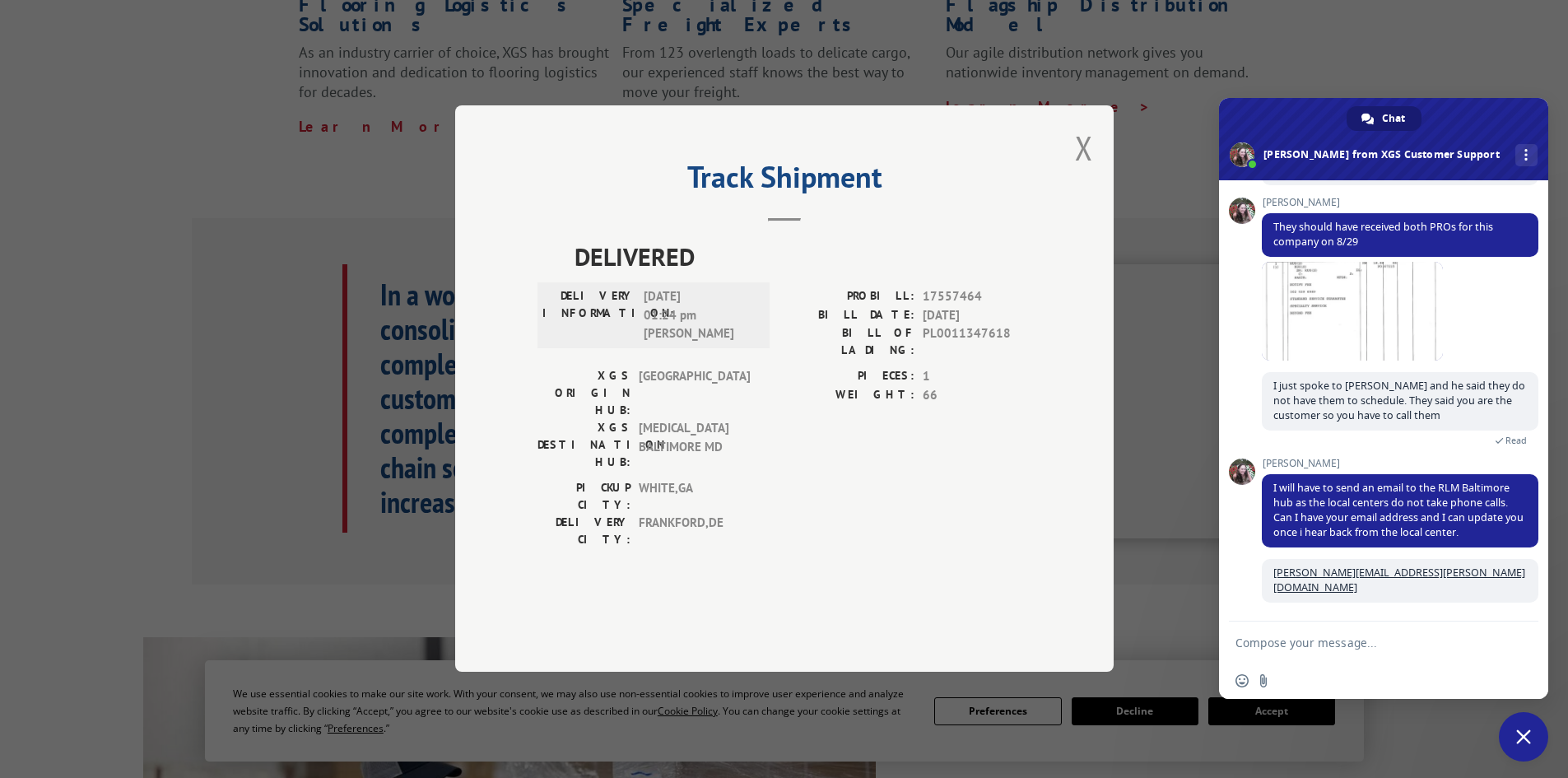
scroll to position [601, 0]
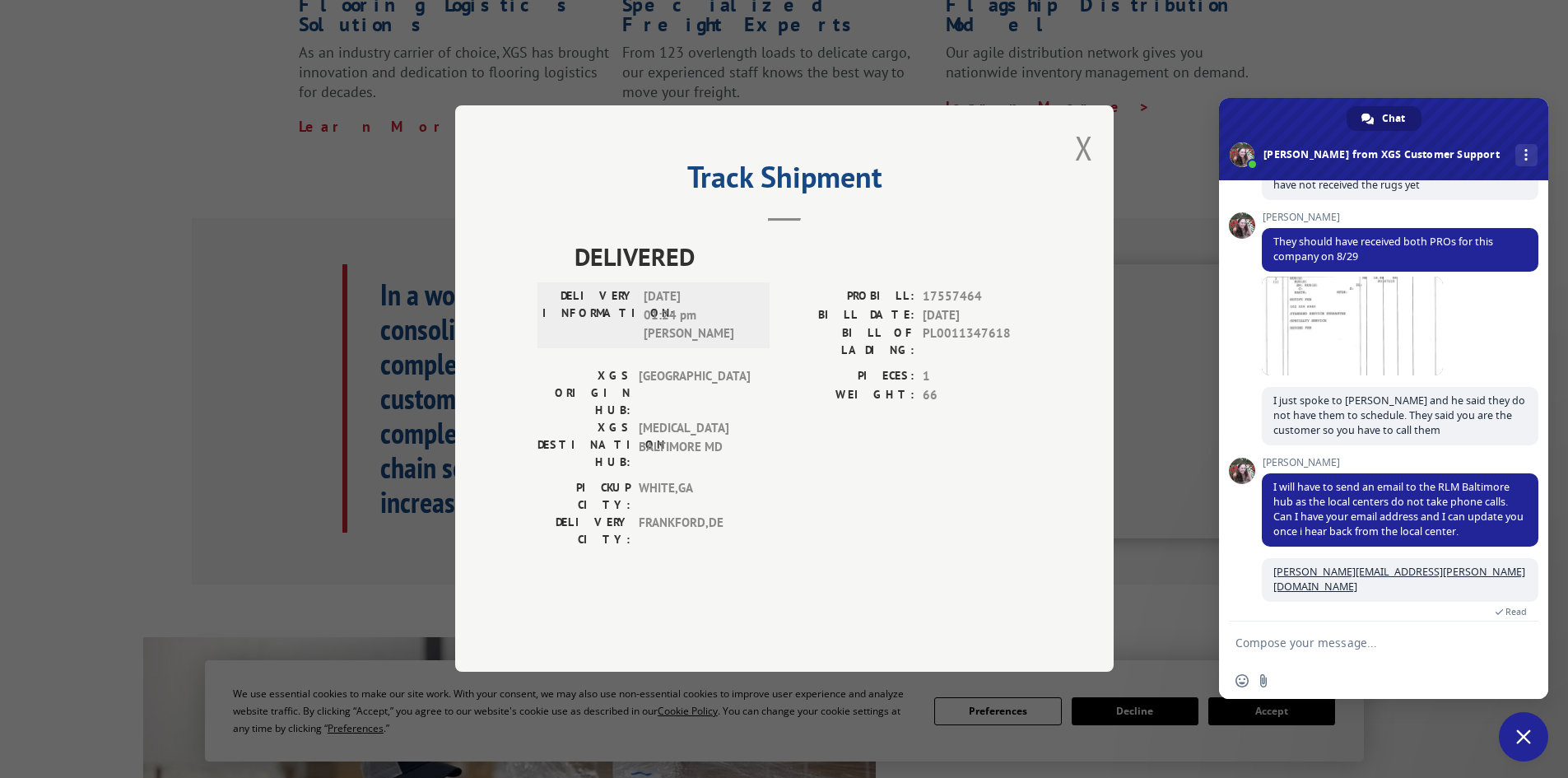
click at [1278, 639] on textarea "Compose your message..." at bounding box center [1366, 642] width 260 height 15
type textarea "thank you"
click at [1520, 641] on span "Send" at bounding box center [1520, 642] width 12 height 12
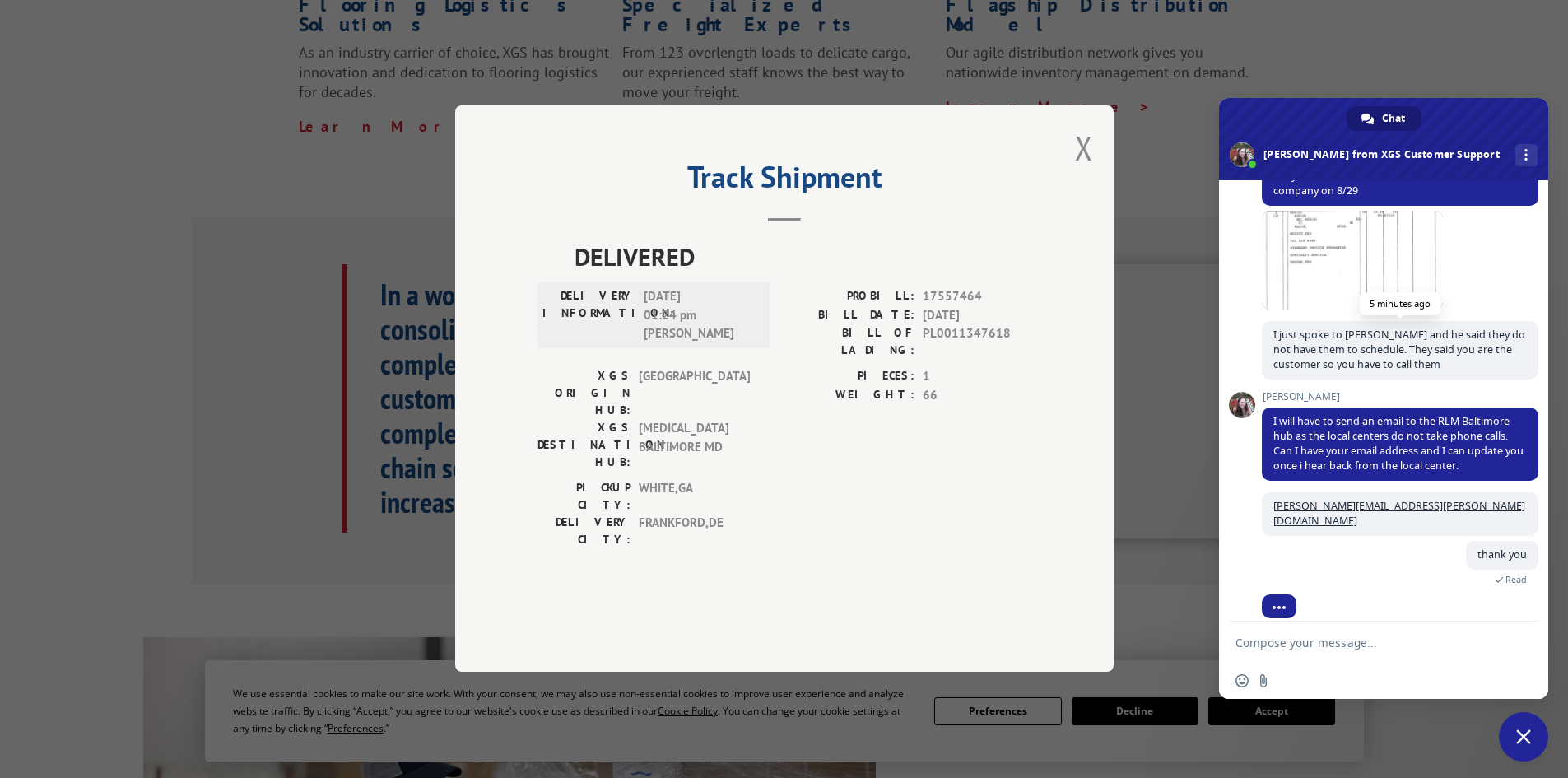
scroll to position [721, 0]
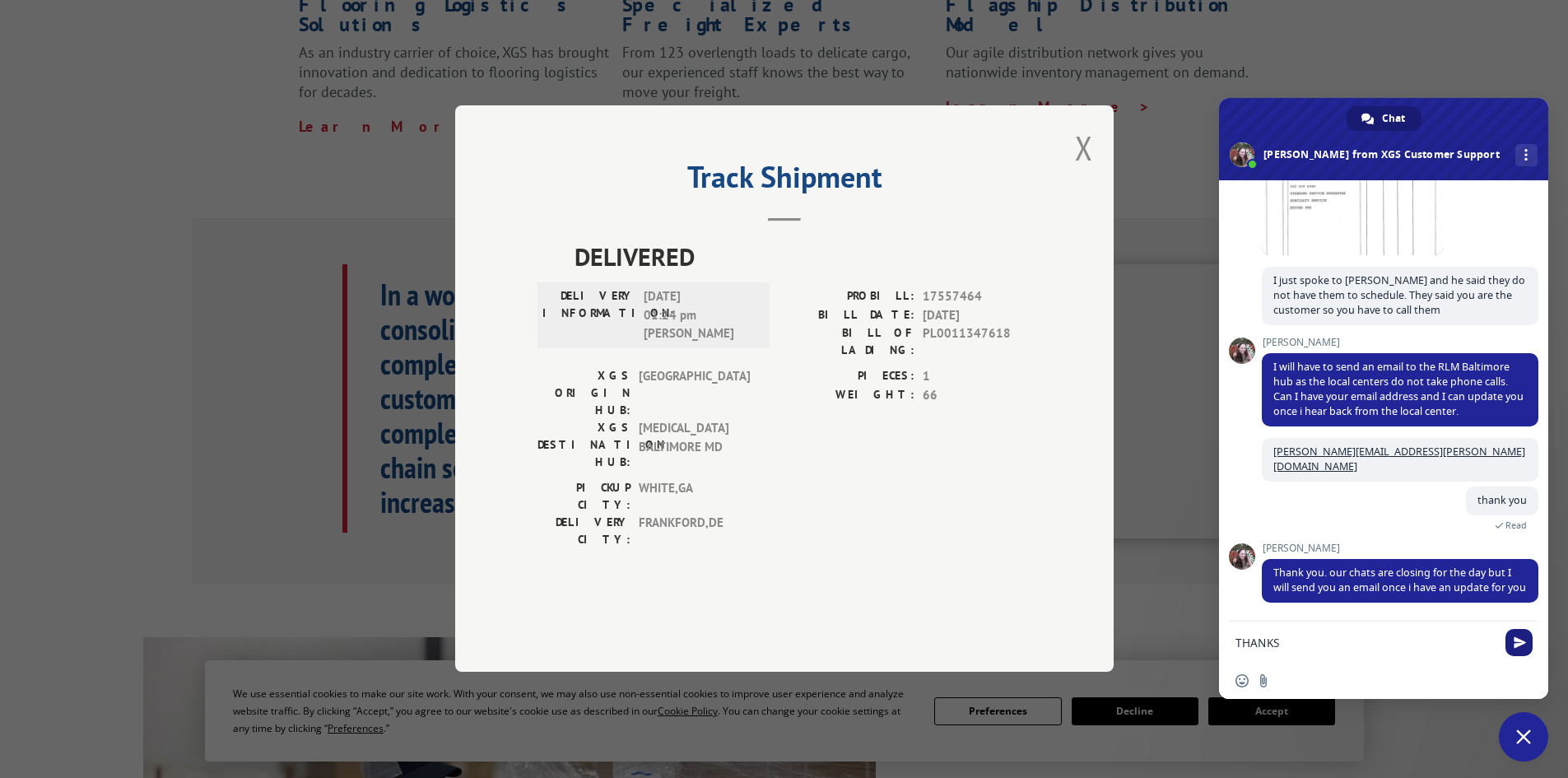
type textarea "THANKS"
click at [1520, 639] on span "Send" at bounding box center [1520, 642] width 12 height 12
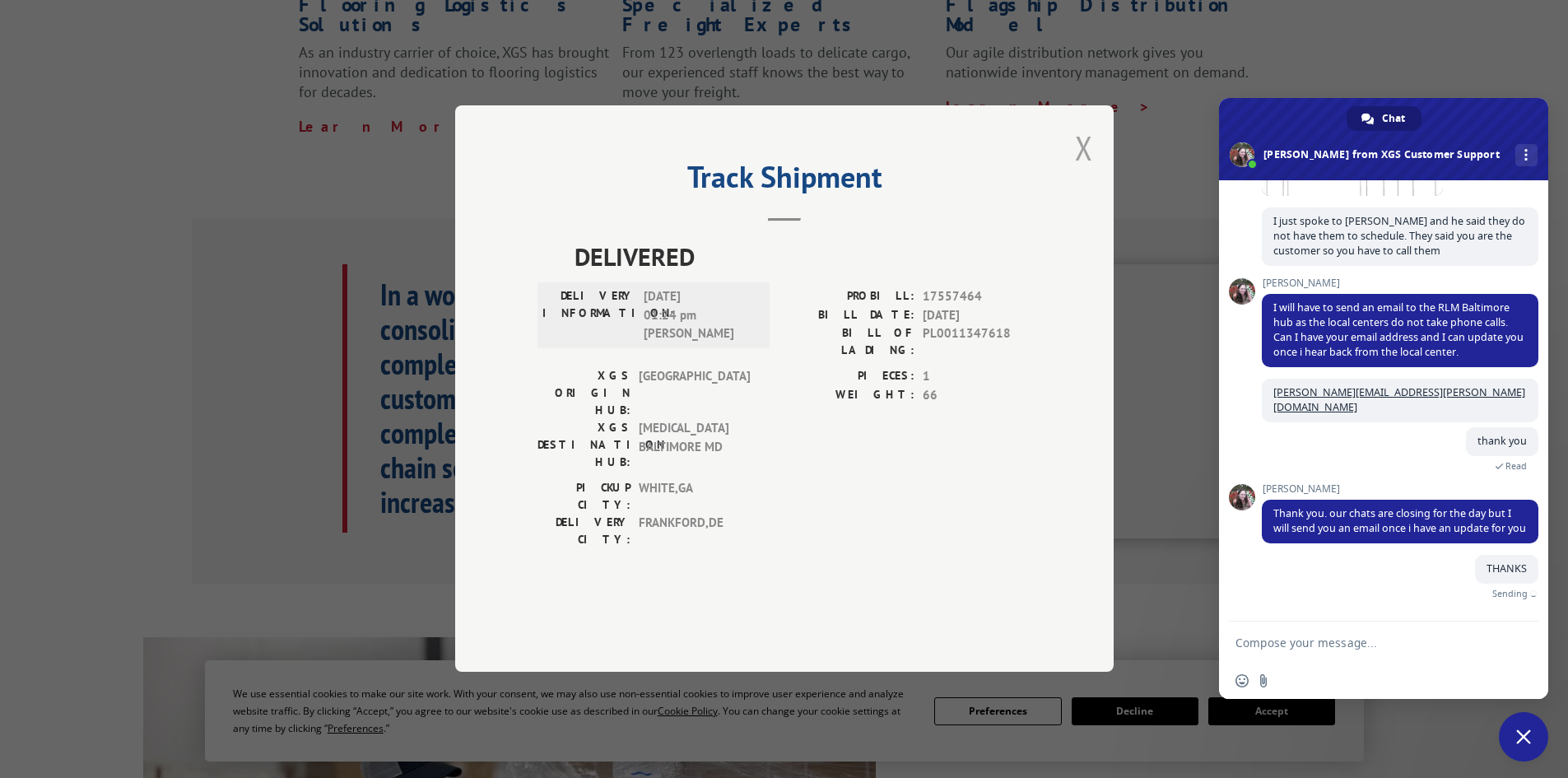
scroll to position [762, 0]
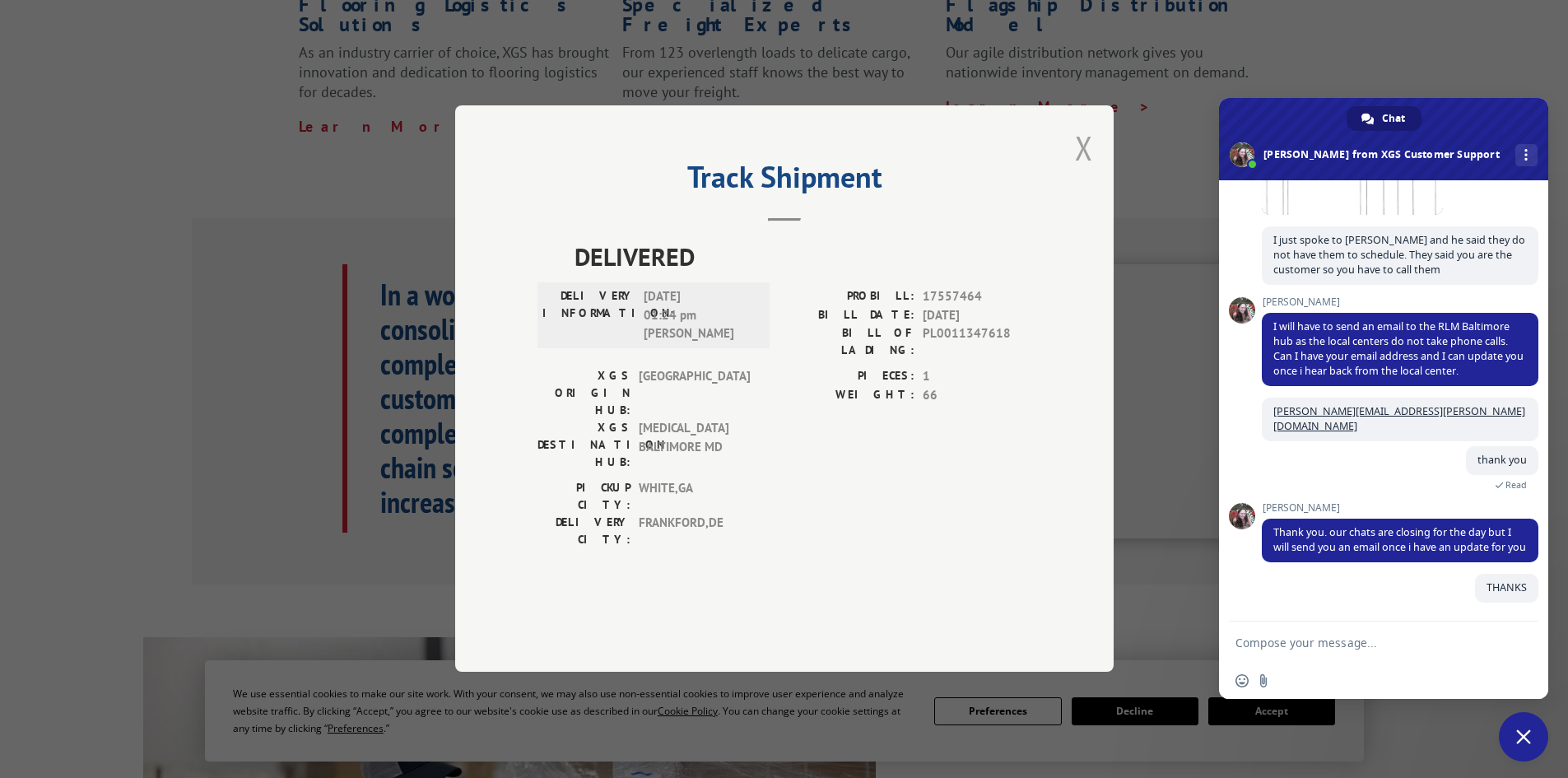
click at [1088, 169] on button "Close modal" at bounding box center [1084, 148] width 18 height 43
